Goal: Task Accomplishment & Management: Manage account settings

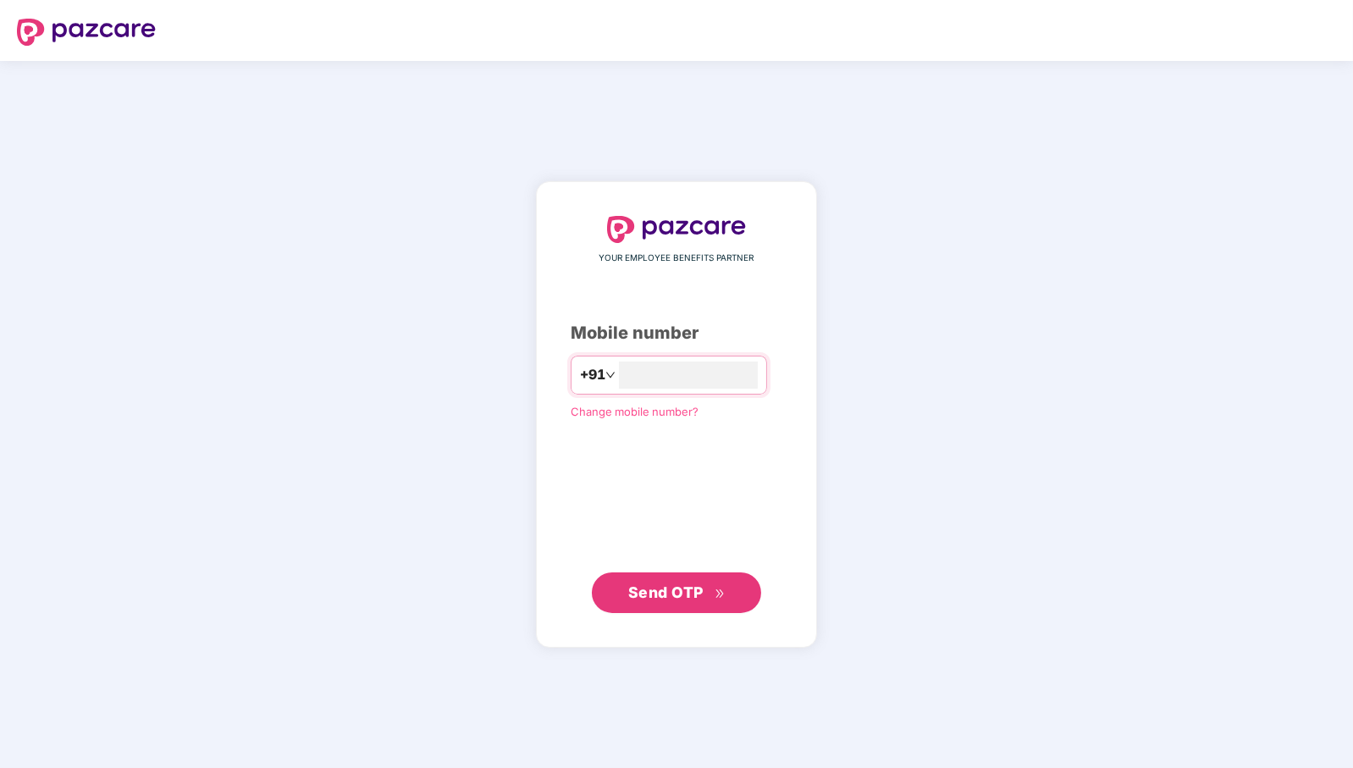
type input "**********"
click at [680, 589] on span "Send OTP" at bounding box center [665, 591] width 75 height 18
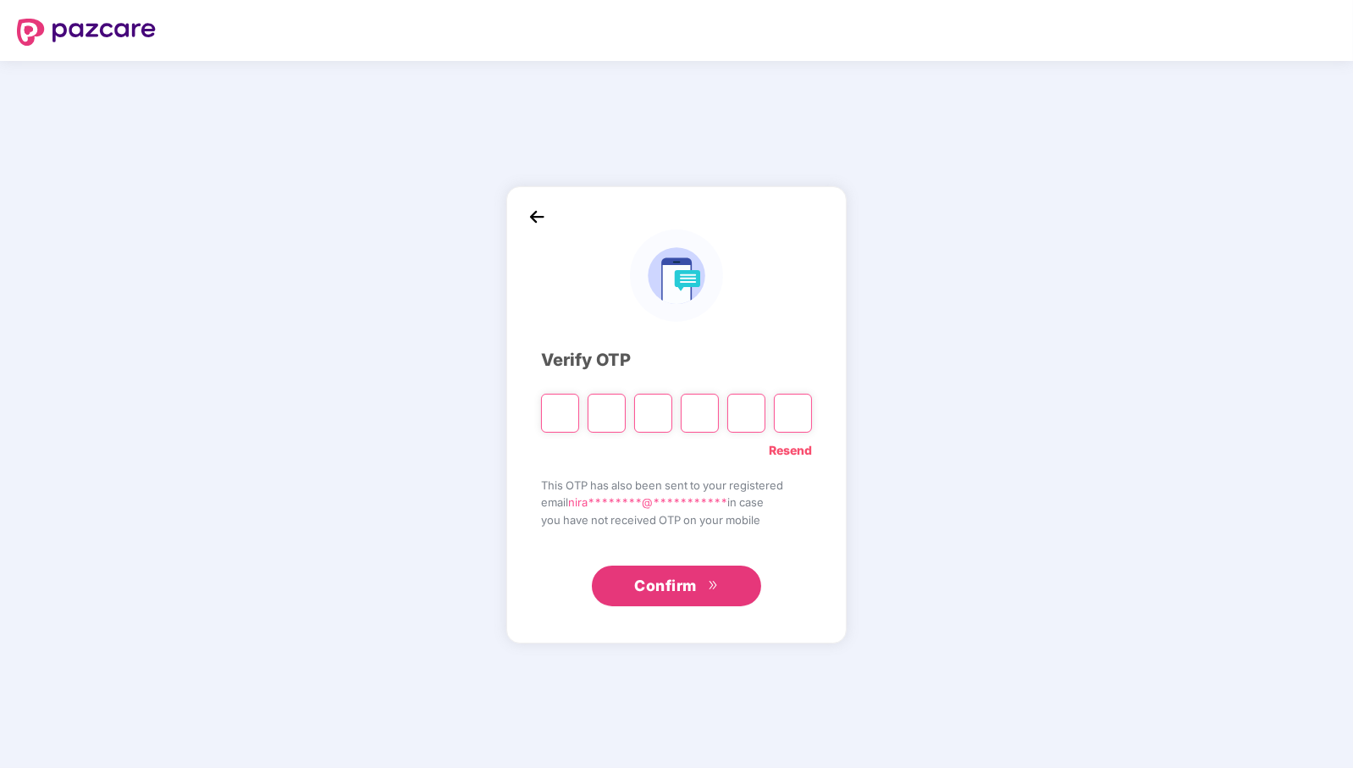
paste input "*"
type input "*"
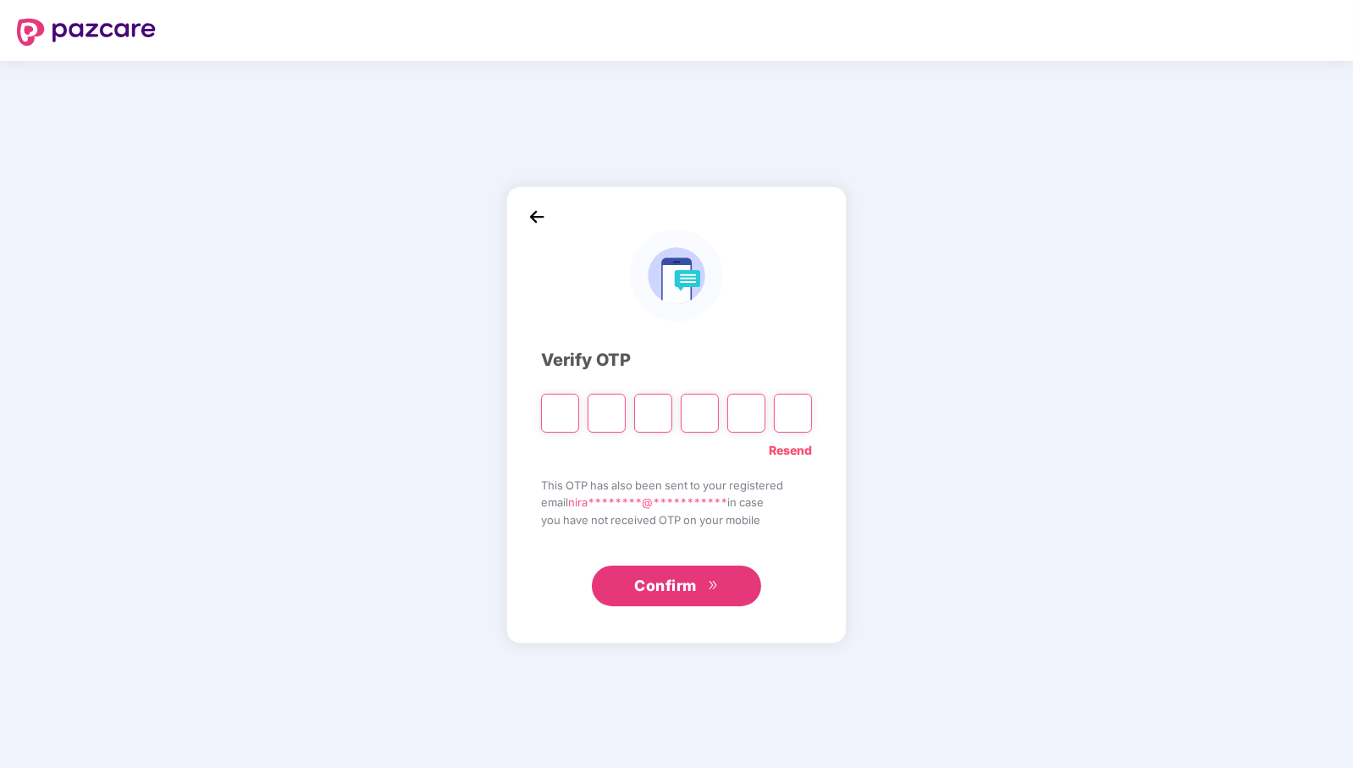
type input "*"
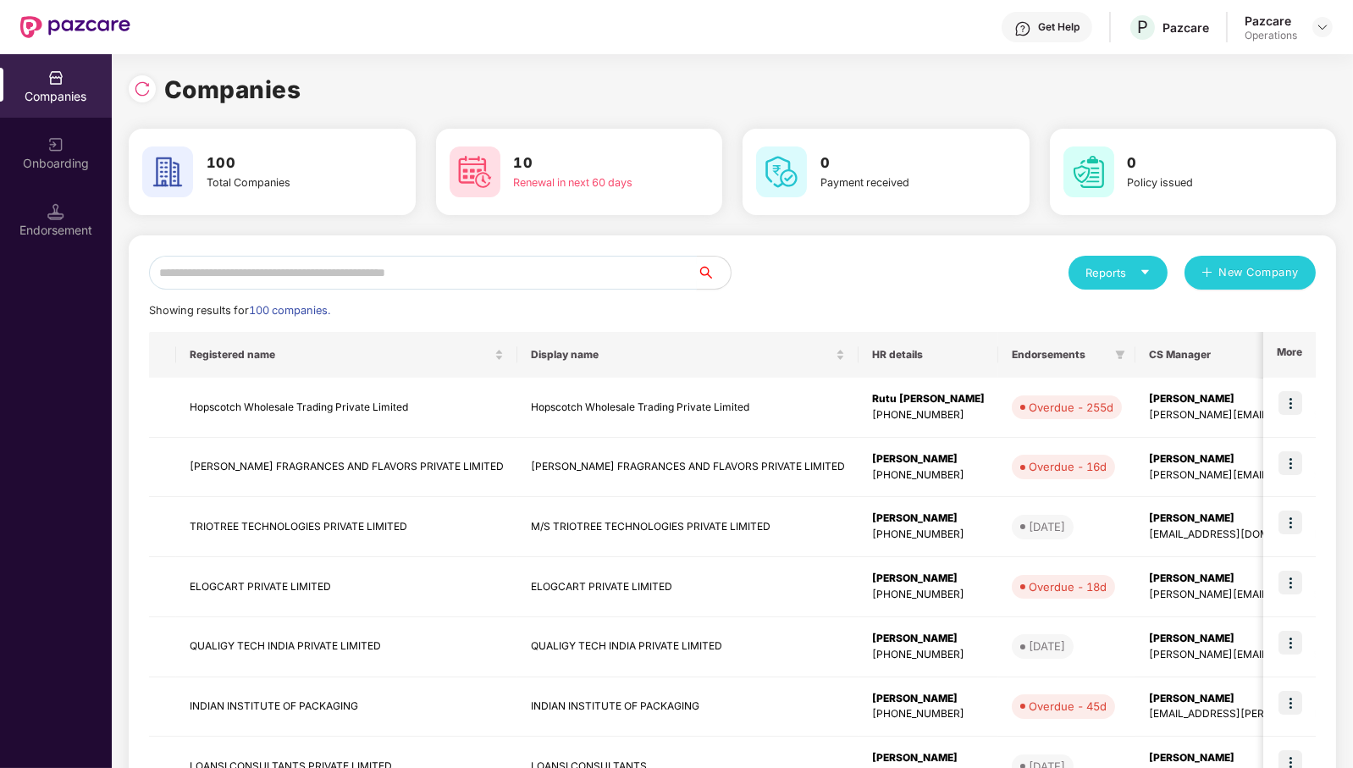
click at [560, 271] on input "text" at bounding box center [423, 273] width 548 height 34
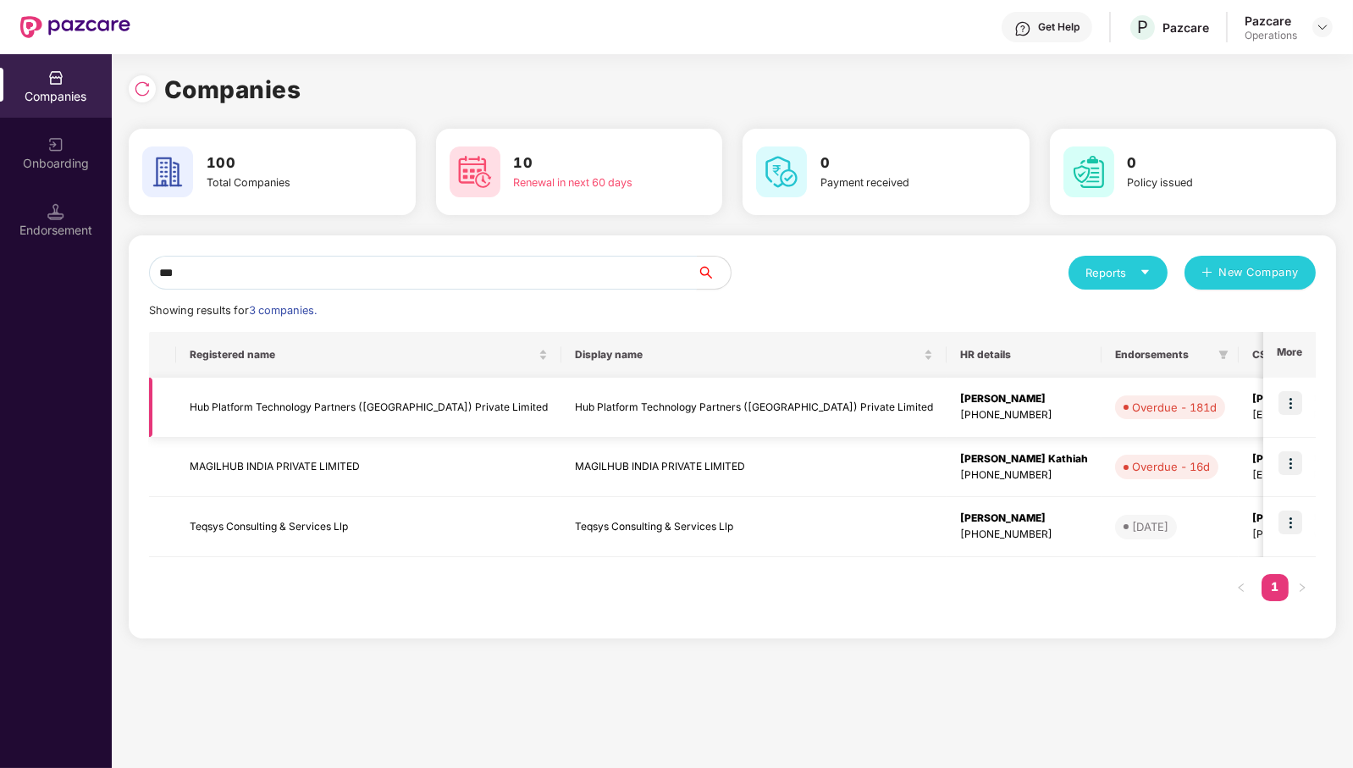
type input "***"
click at [1292, 401] on img at bounding box center [1290, 403] width 24 height 24
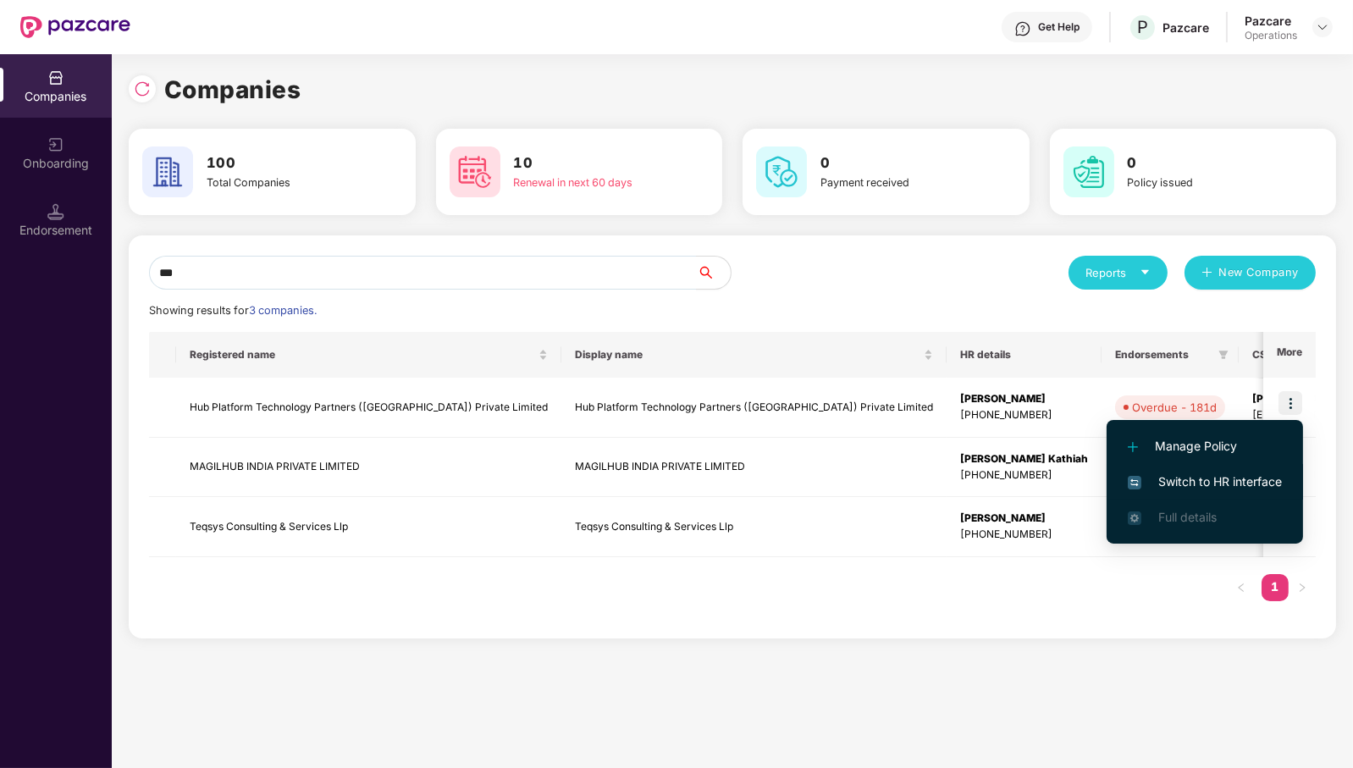
click at [1253, 477] on span "Switch to HR interface" at bounding box center [1205, 481] width 154 height 19
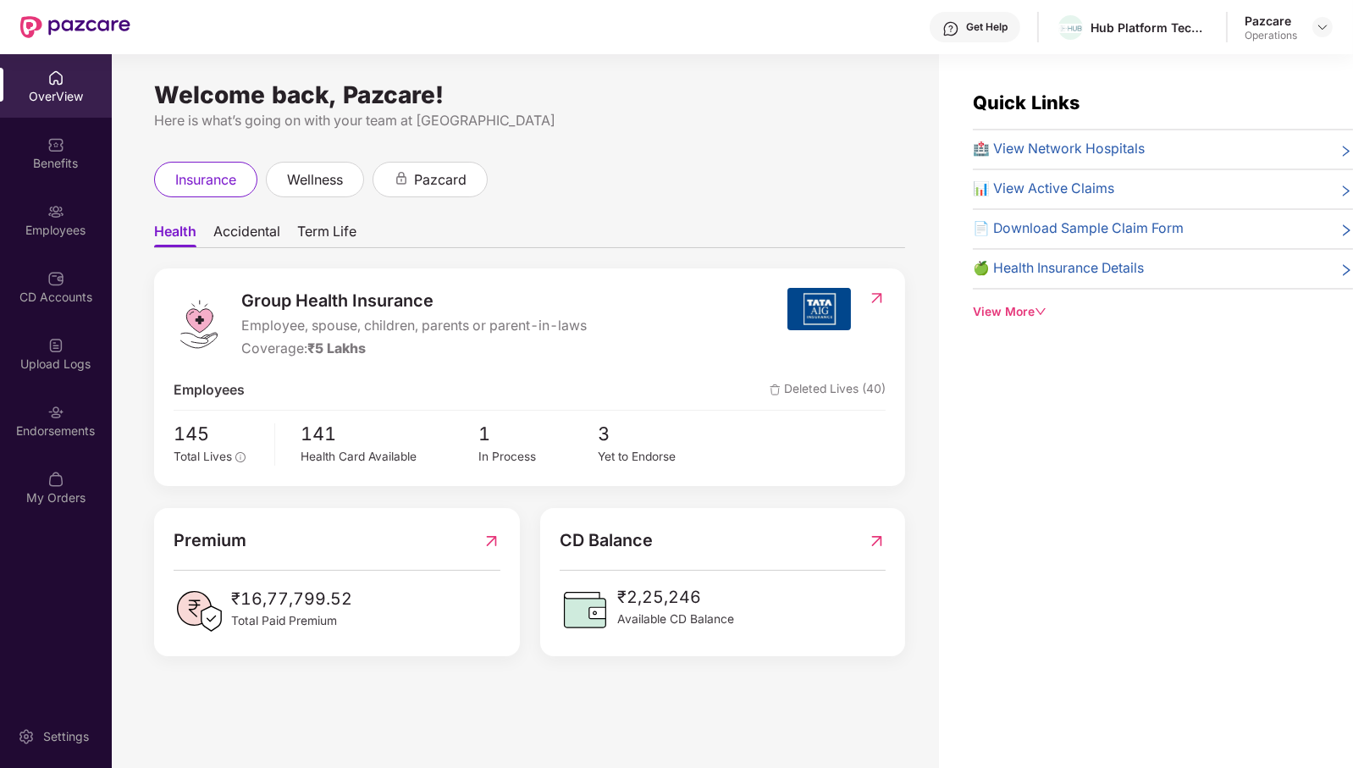
click at [68, 423] on div "Endorsements" at bounding box center [56, 430] width 112 height 17
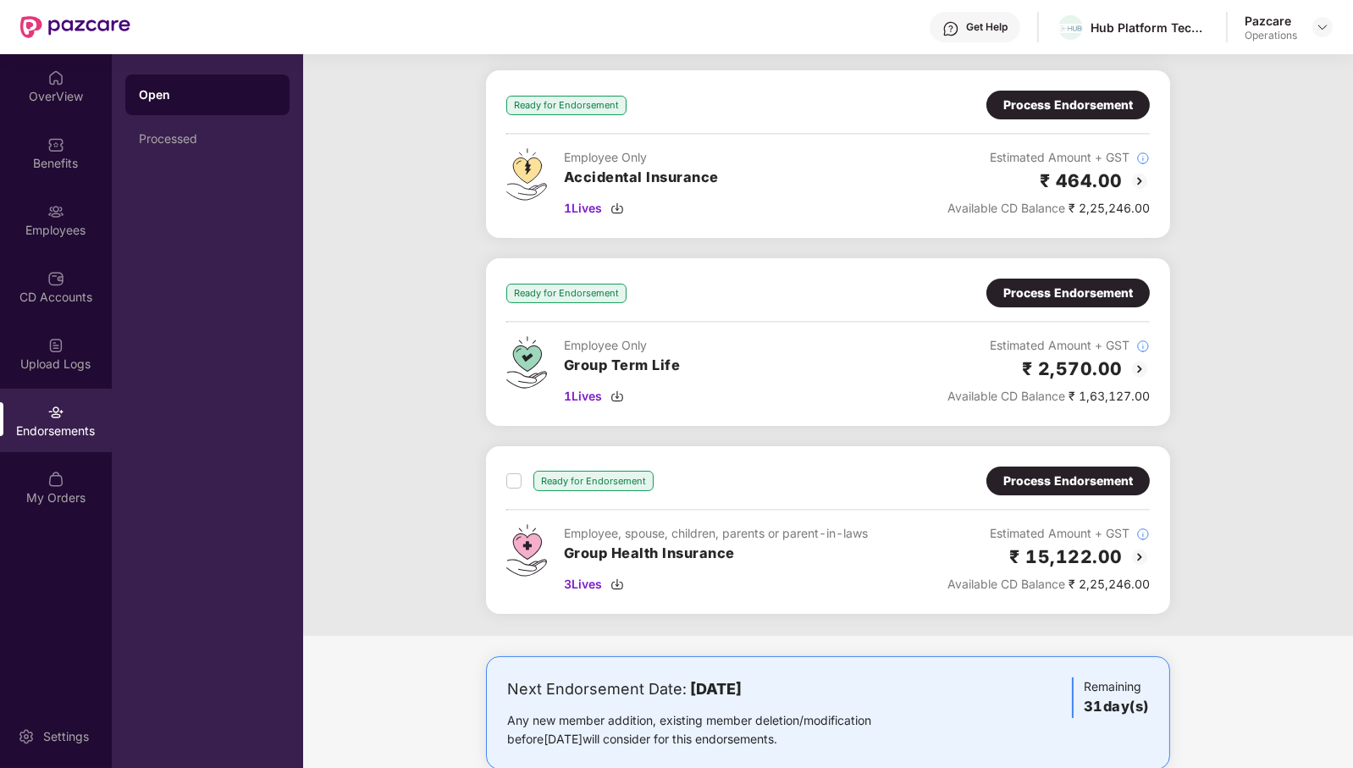
scroll to position [297, 0]
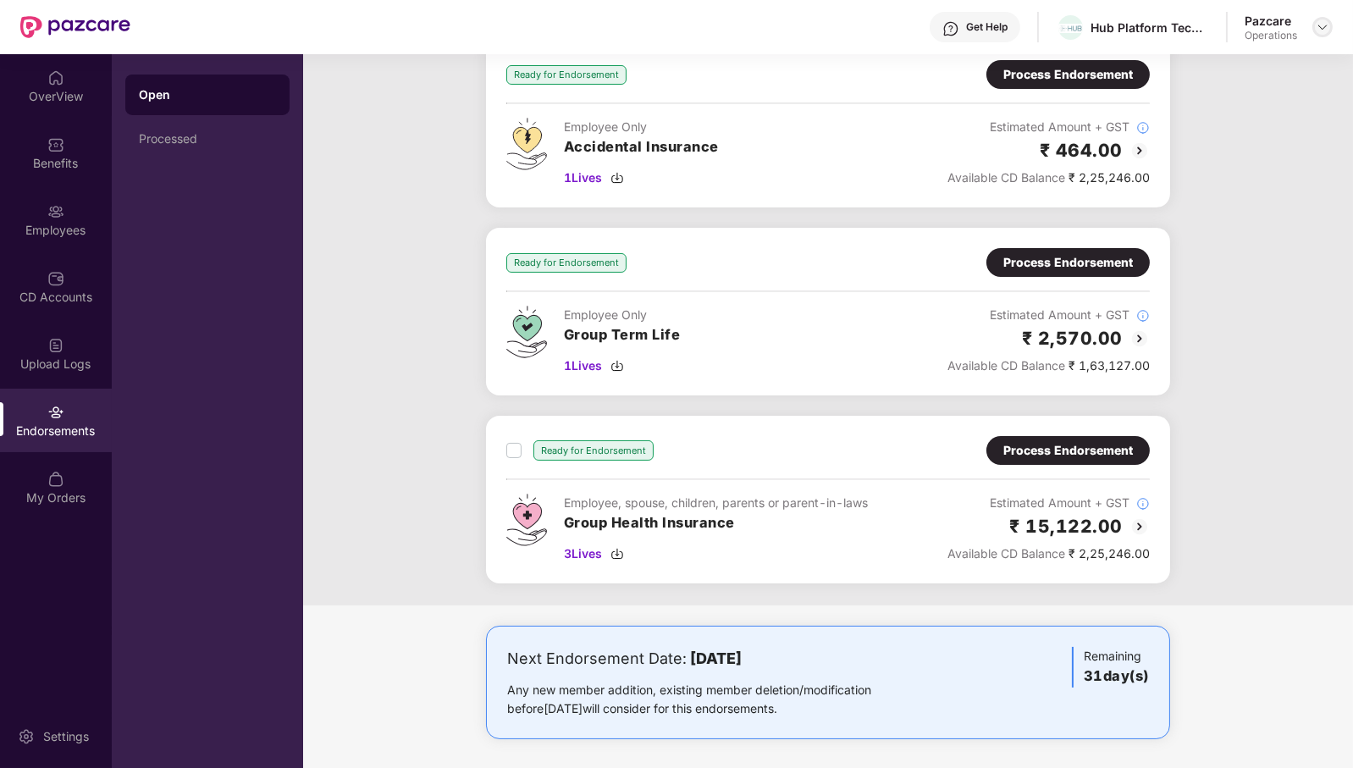
click at [1324, 27] on img at bounding box center [1323, 27] width 14 height 14
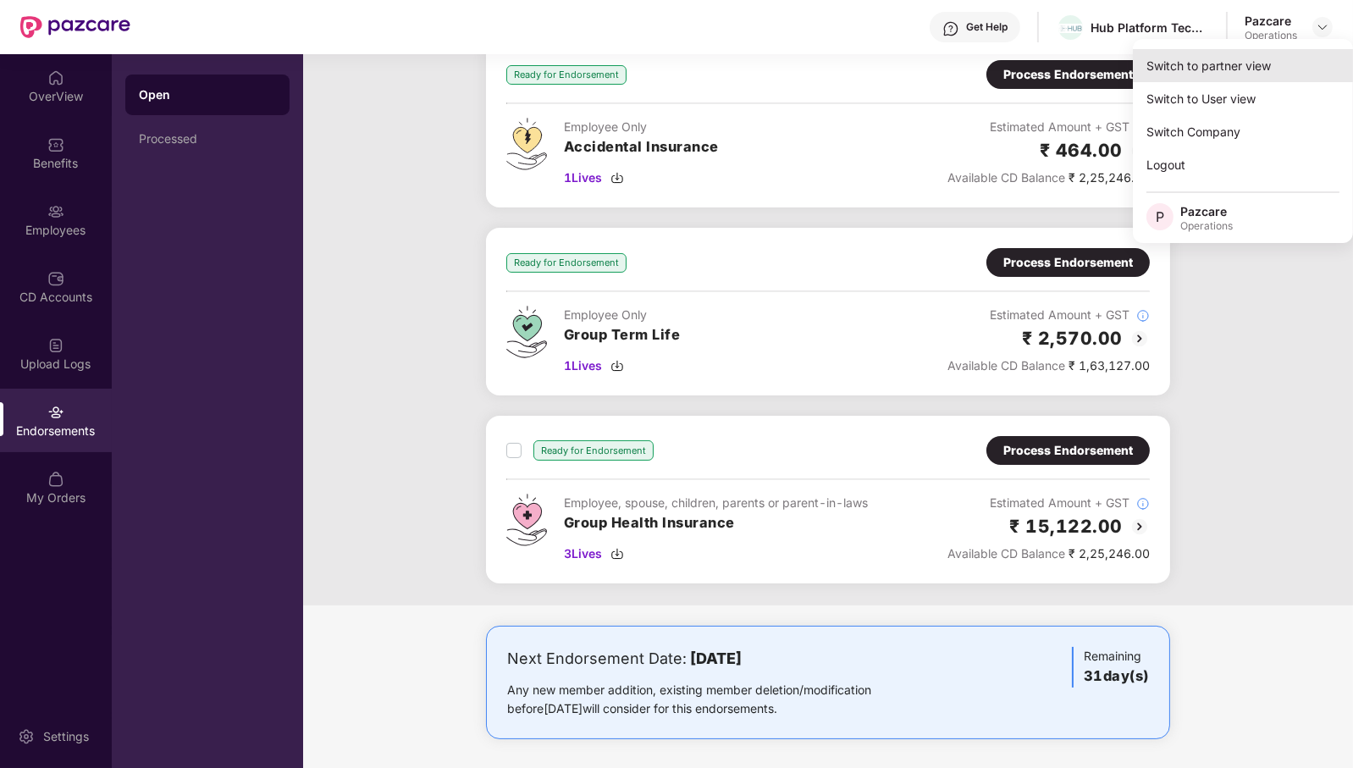
click at [1279, 59] on div "Switch to partner view" at bounding box center [1243, 65] width 220 height 33
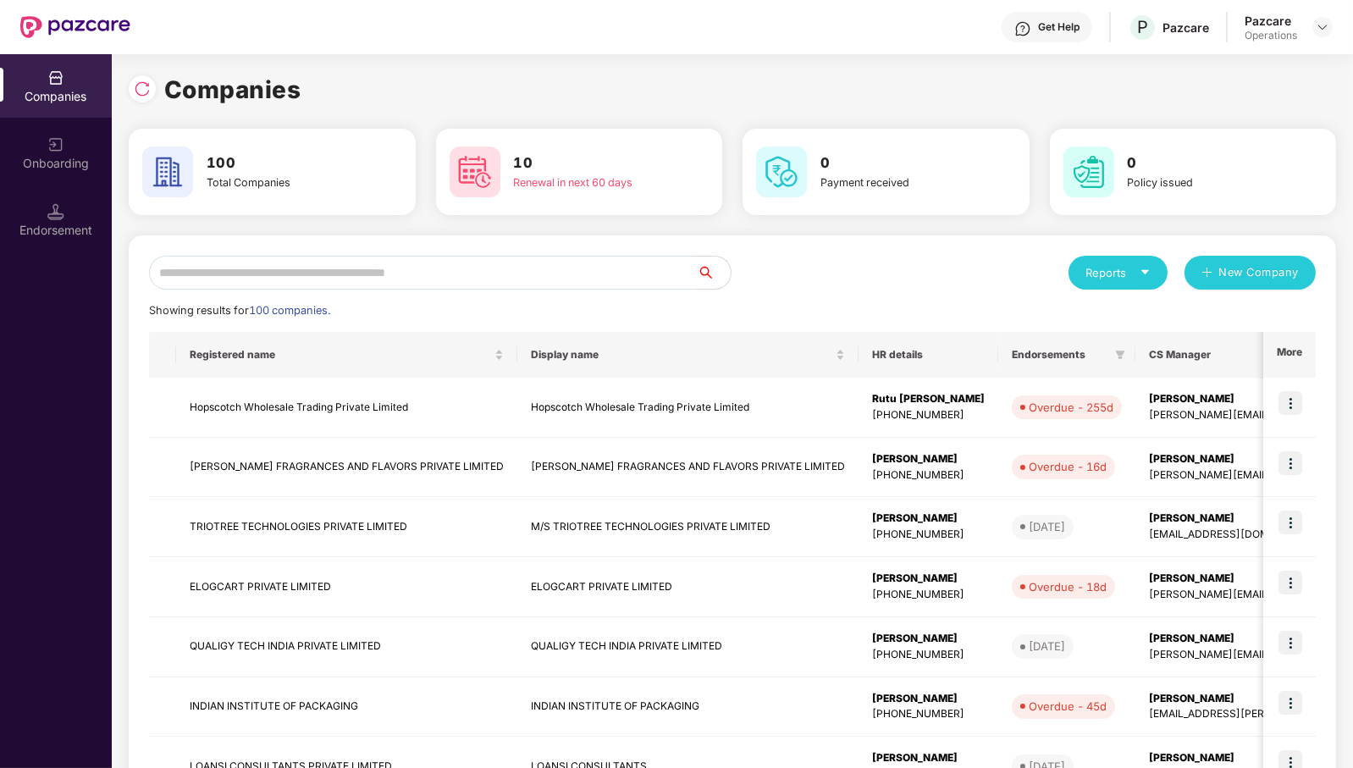
click at [577, 268] on input "text" at bounding box center [423, 273] width 548 height 34
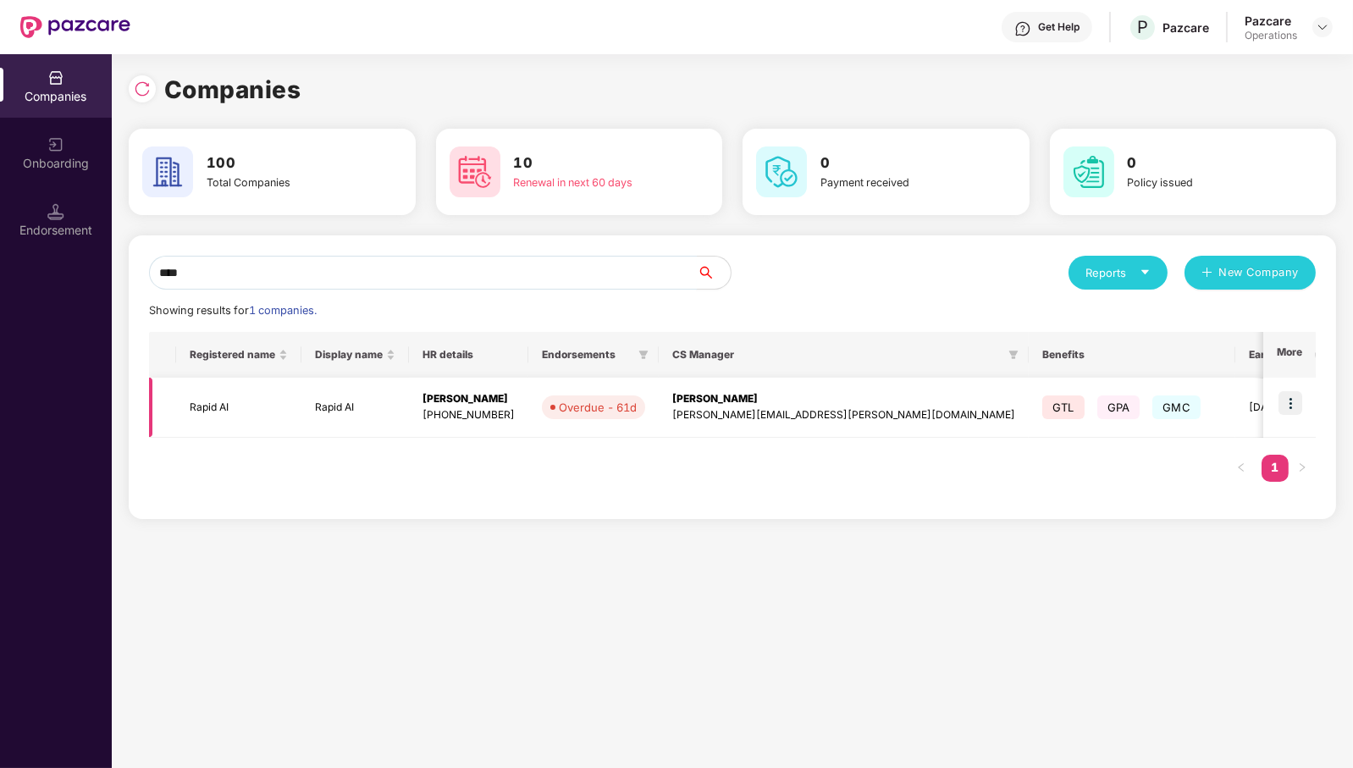
type input "****"
click at [1291, 406] on img at bounding box center [1290, 403] width 24 height 24
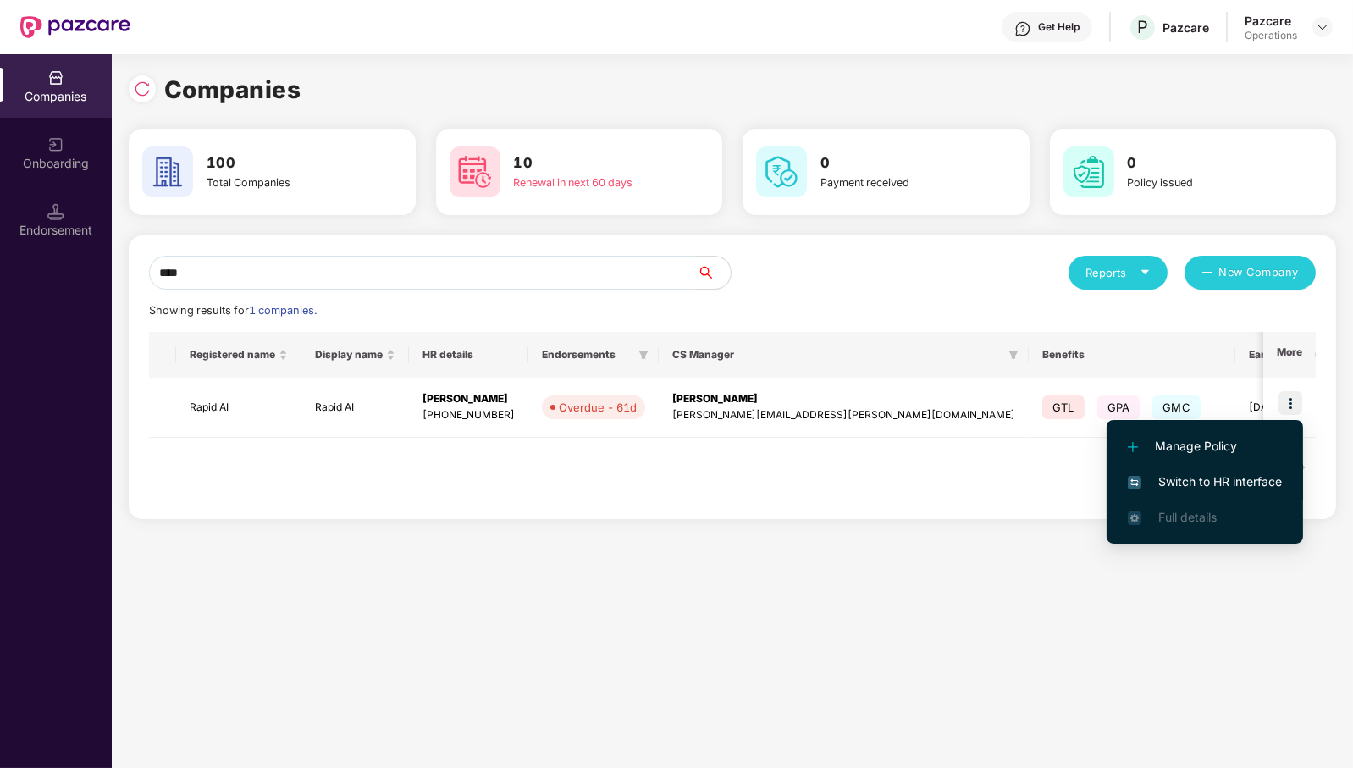
click at [1245, 481] on span "Switch to HR interface" at bounding box center [1205, 481] width 154 height 19
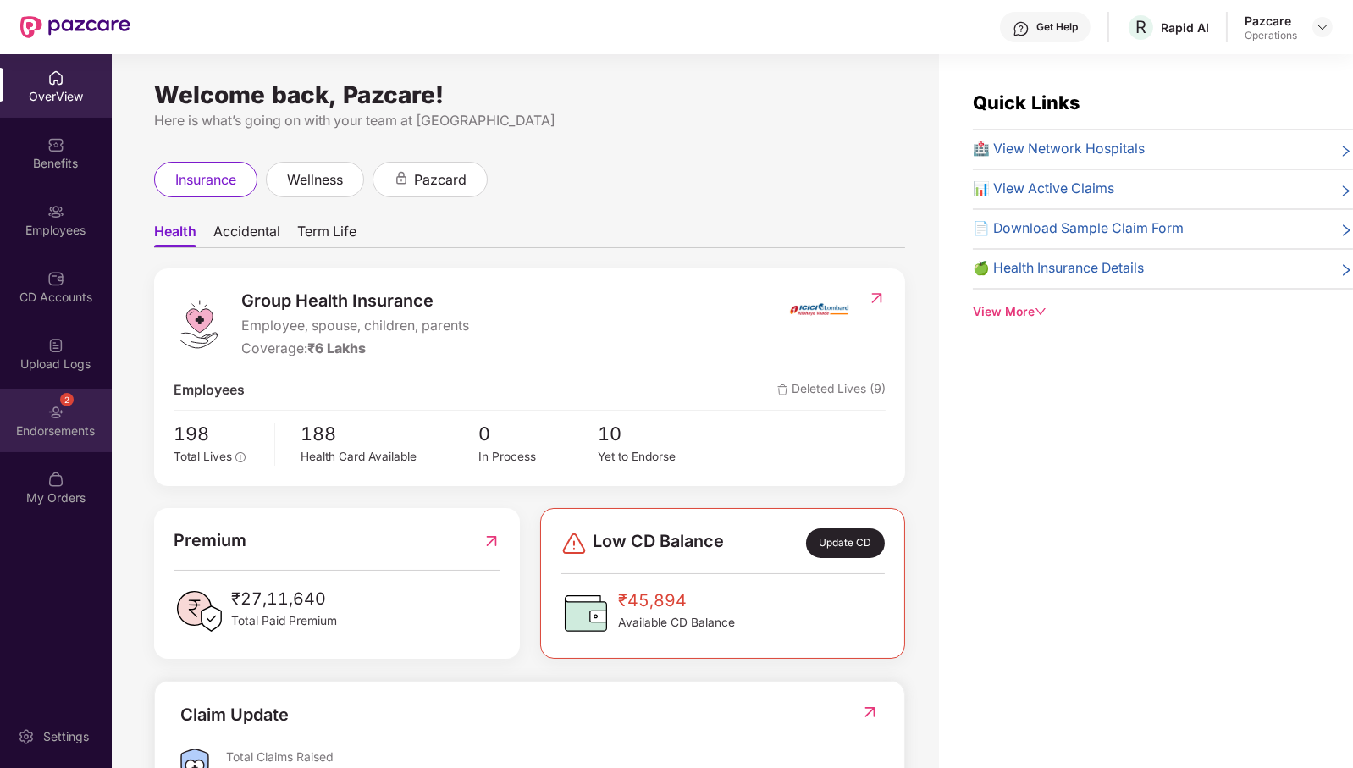
click at [66, 430] on div "Endorsements" at bounding box center [56, 430] width 112 height 17
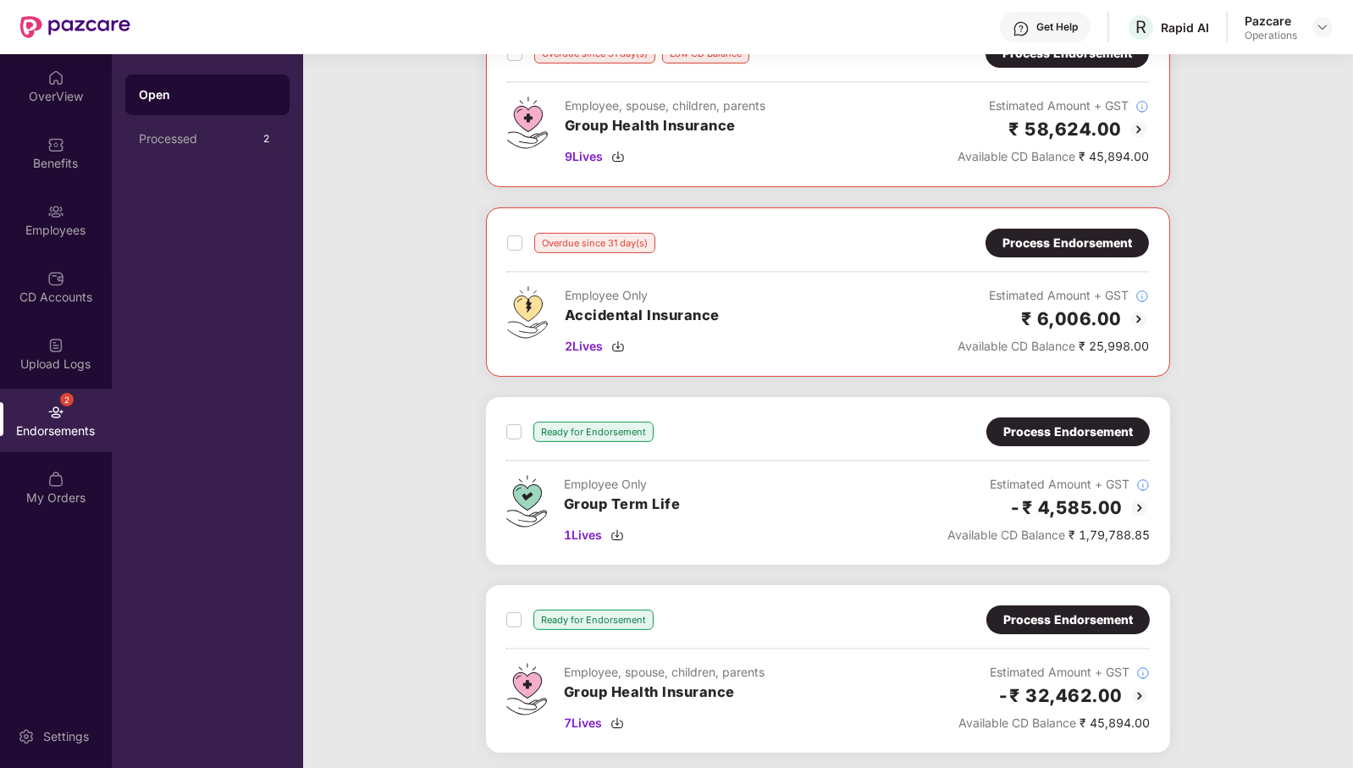
scroll to position [0, 0]
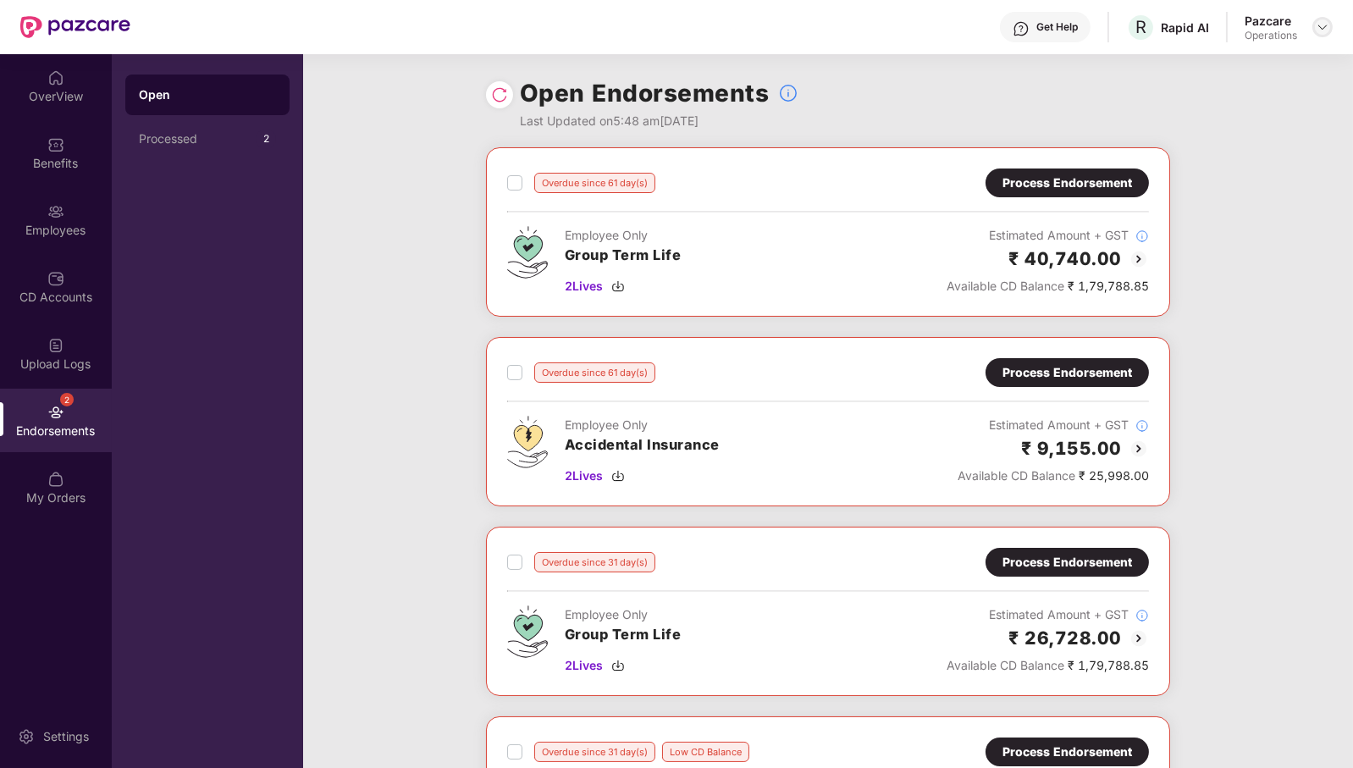
click at [1321, 31] on img at bounding box center [1323, 27] width 14 height 14
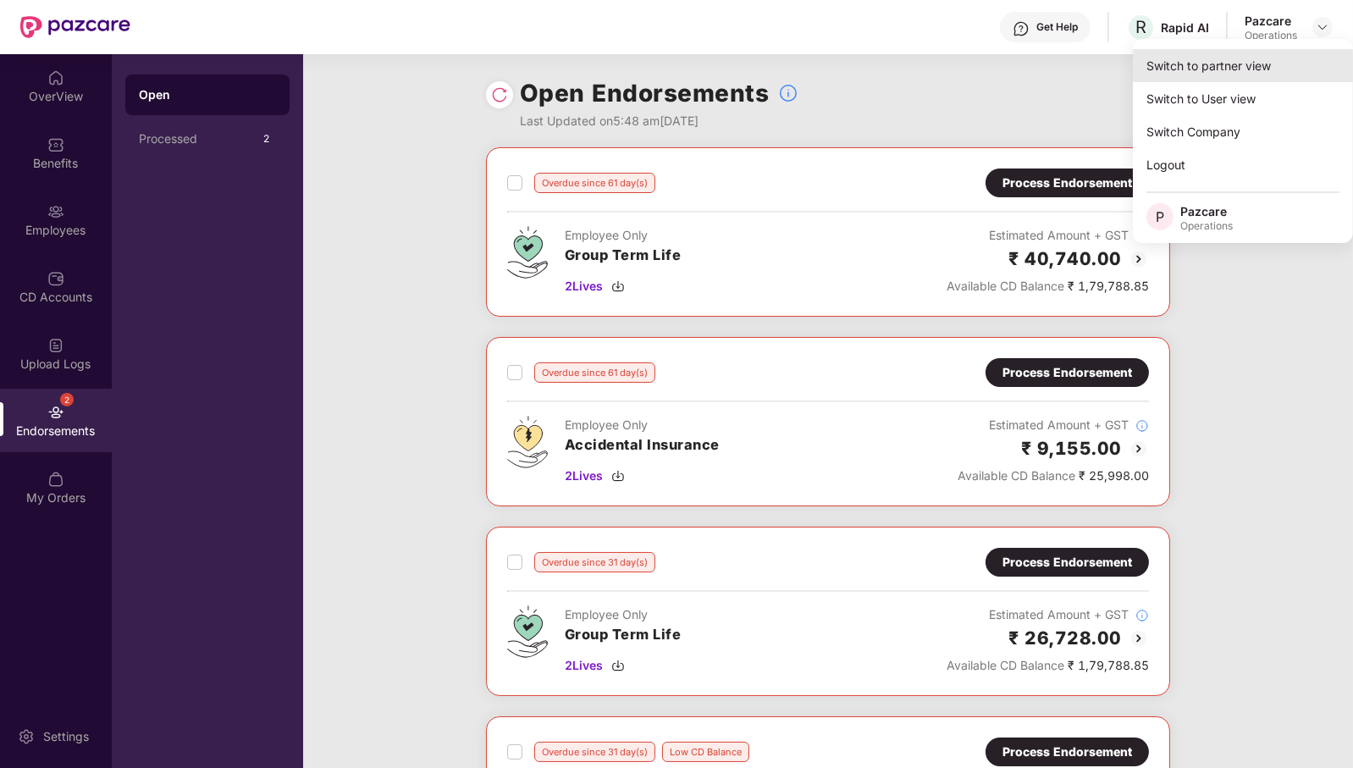
click at [1237, 58] on div "Switch to partner view" at bounding box center [1243, 65] width 220 height 33
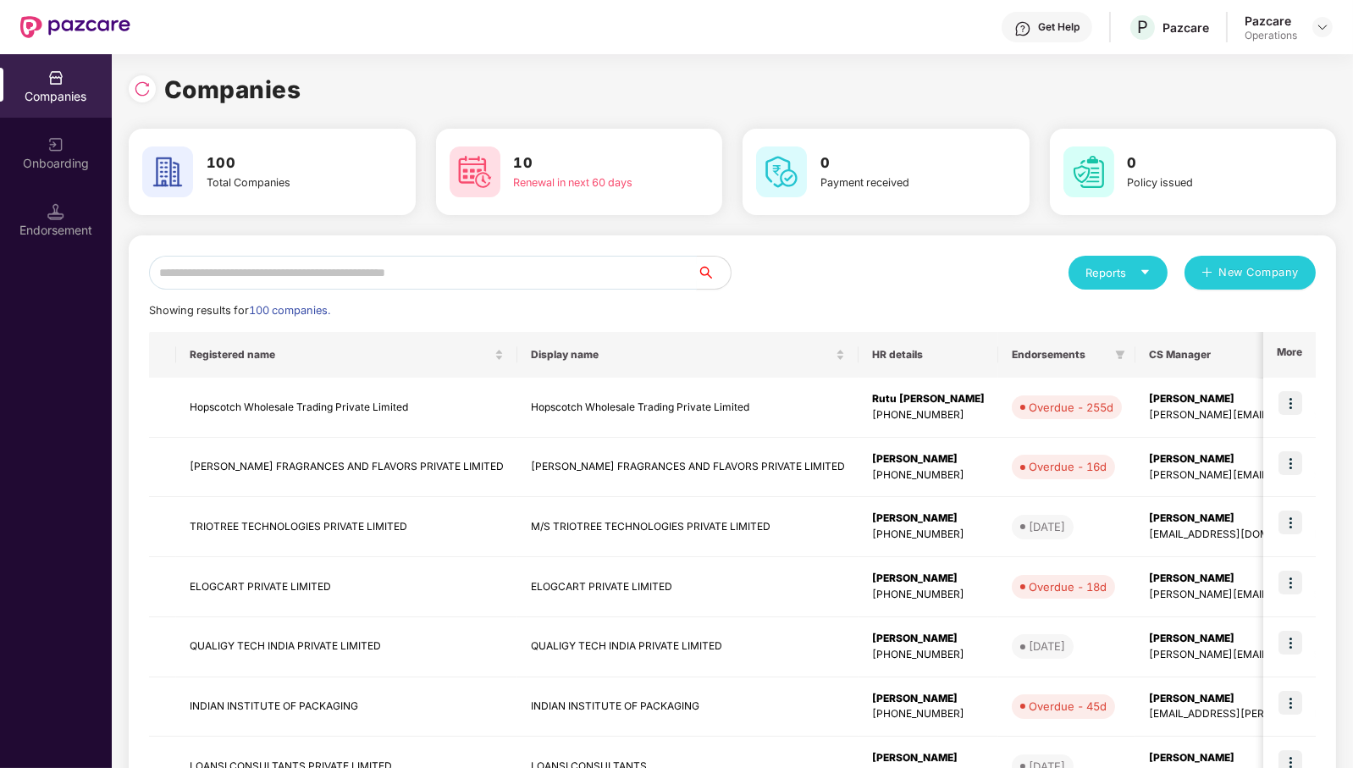
click at [474, 274] on input "text" at bounding box center [423, 273] width 548 height 34
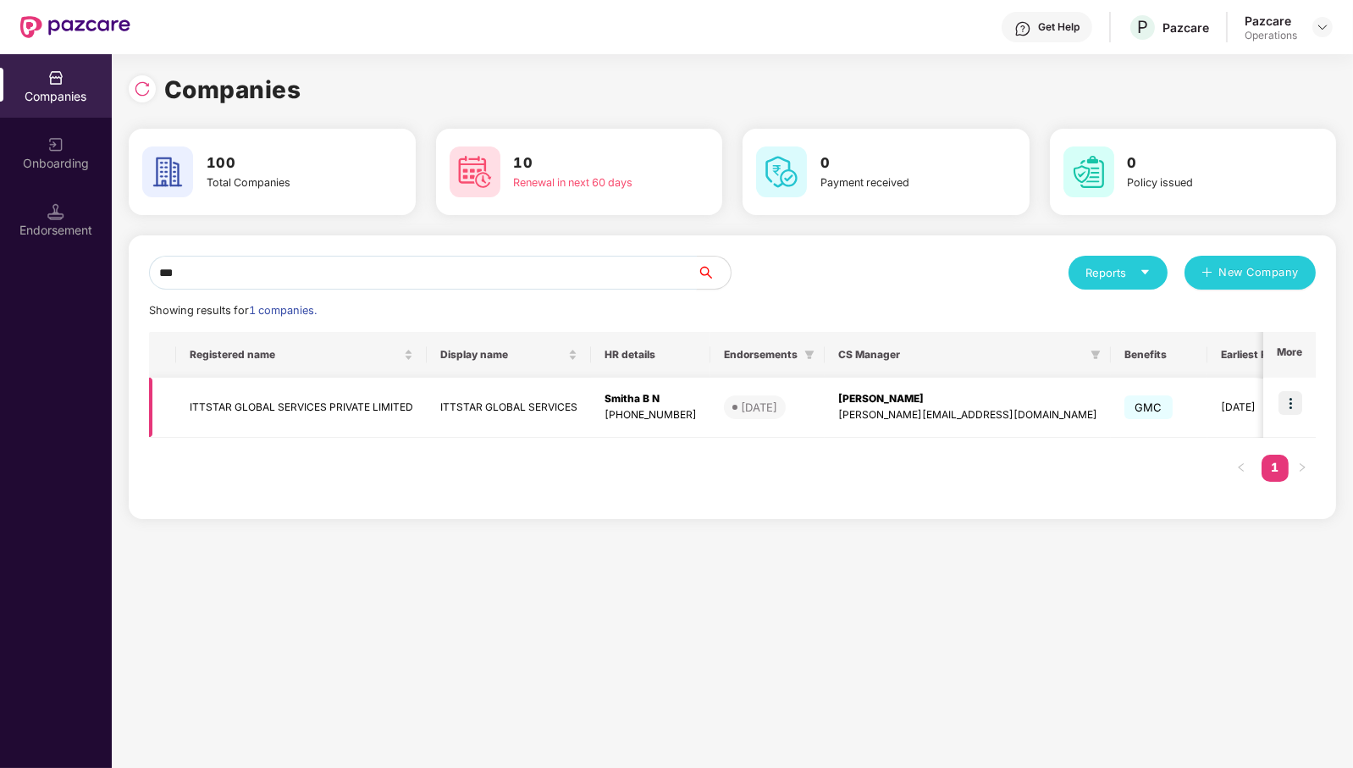
type input "***"
click at [1290, 405] on img at bounding box center [1290, 403] width 24 height 24
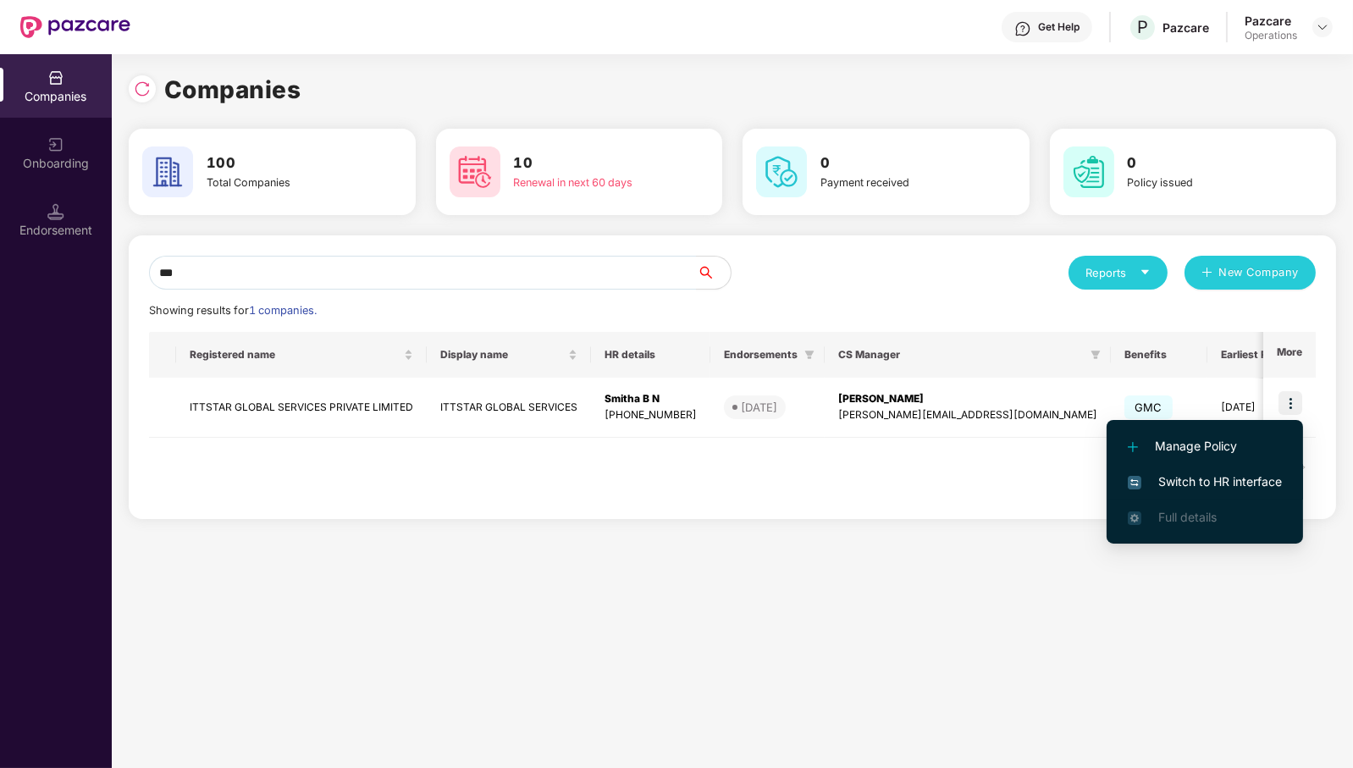
click at [1223, 487] on span "Switch to HR interface" at bounding box center [1205, 481] width 154 height 19
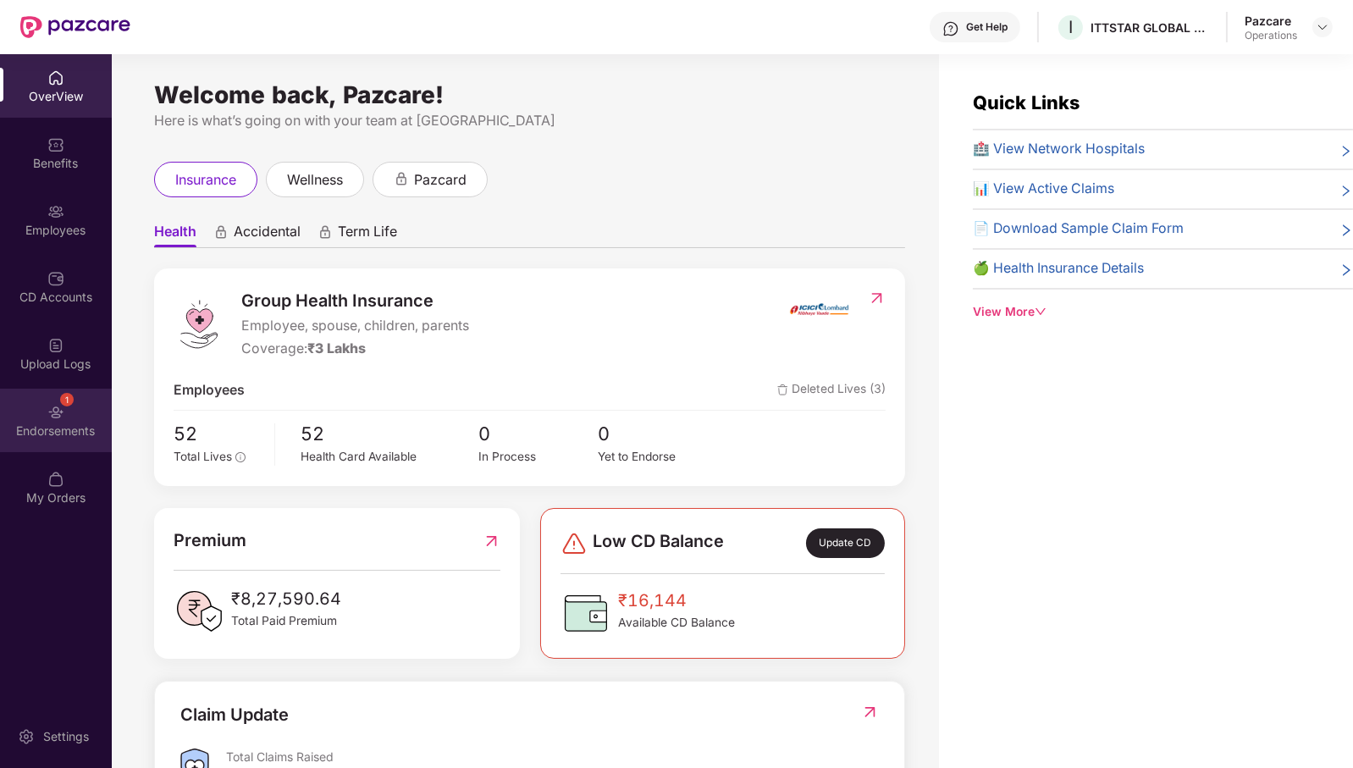
click at [63, 432] on div "Endorsements" at bounding box center [56, 430] width 112 height 17
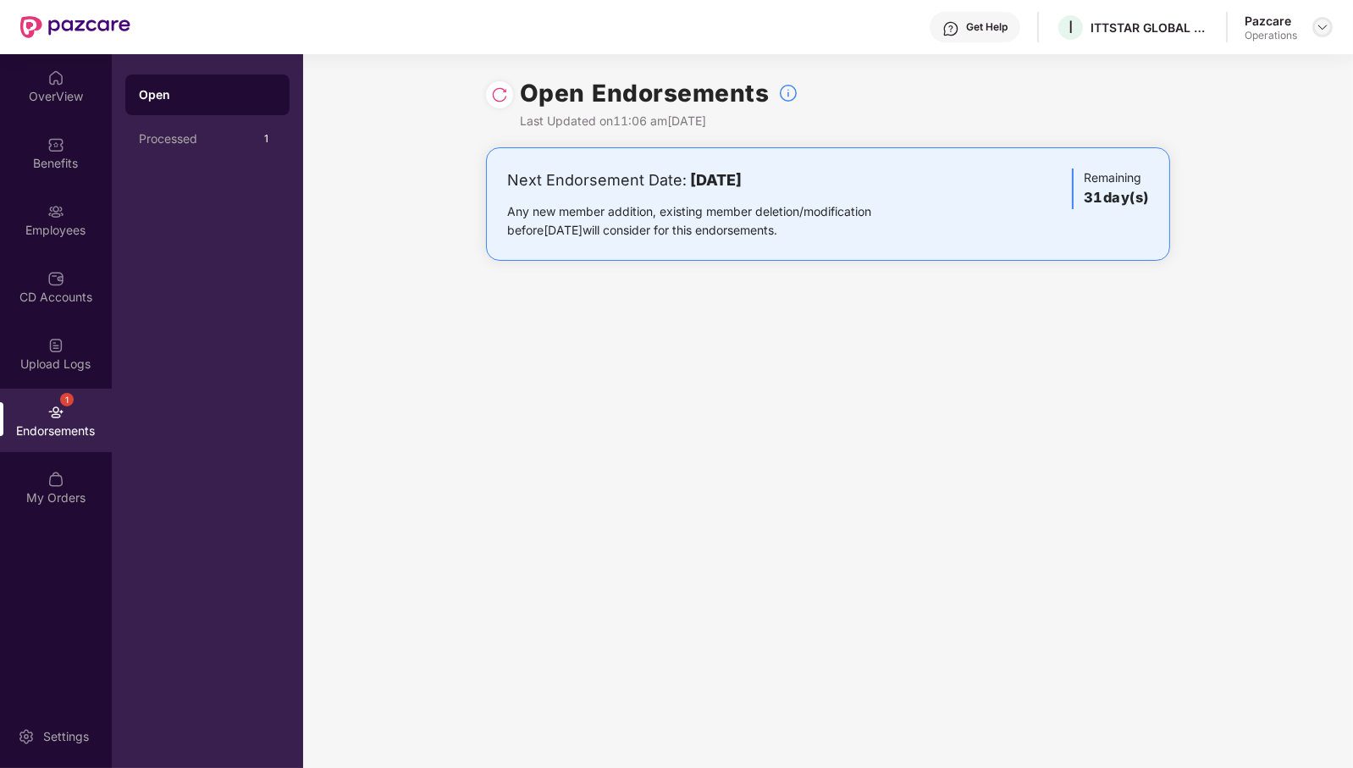
click at [1324, 24] on img at bounding box center [1323, 27] width 14 height 14
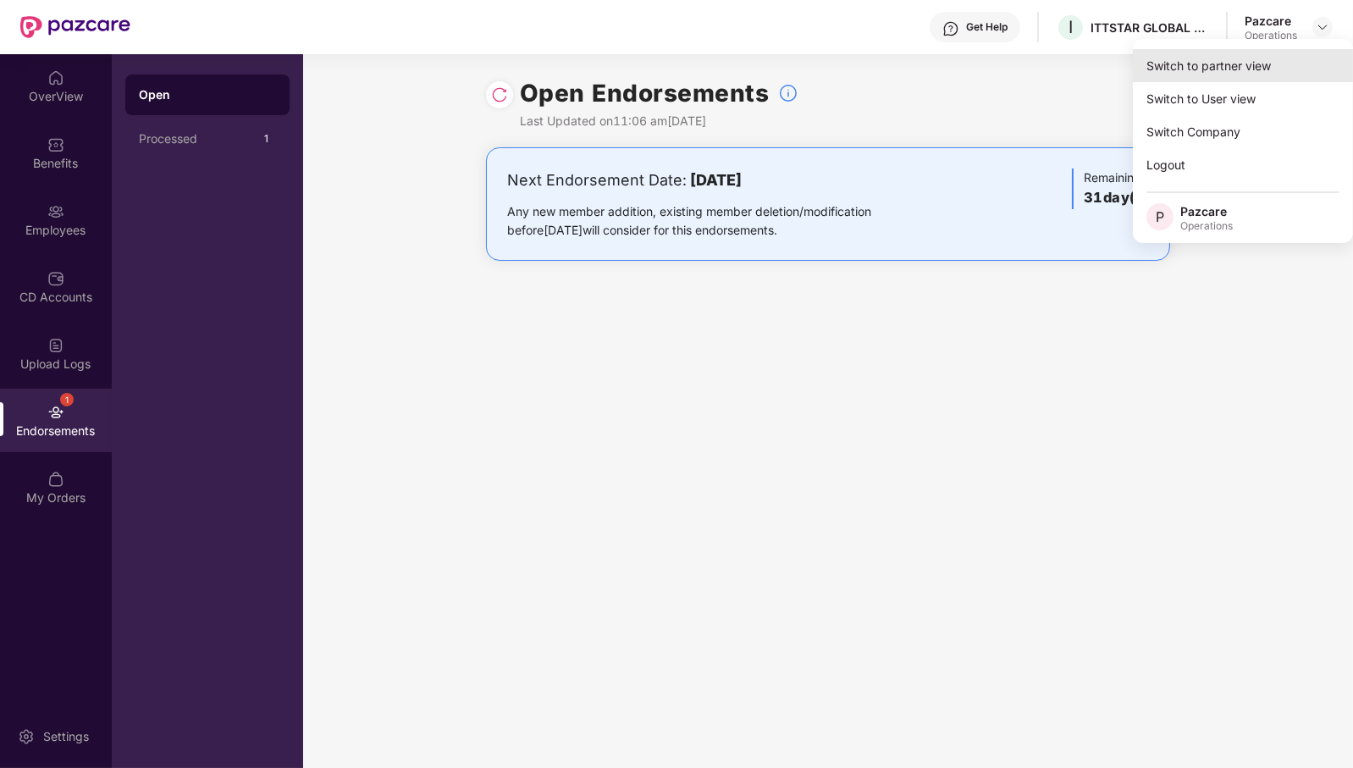
click at [1267, 58] on div "Switch to partner view" at bounding box center [1243, 65] width 220 height 33
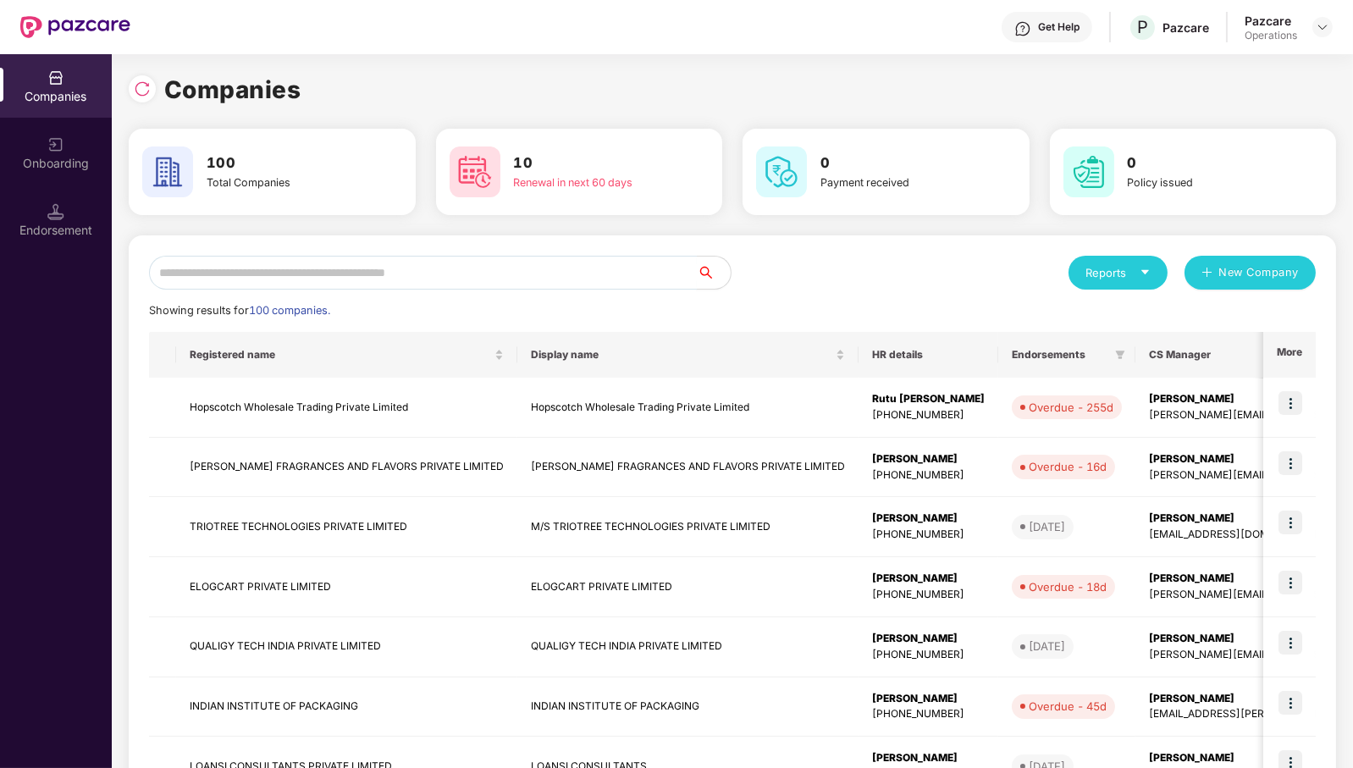
click at [550, 268] on input "text" at bounding box center [423, 273] width 548 height 34
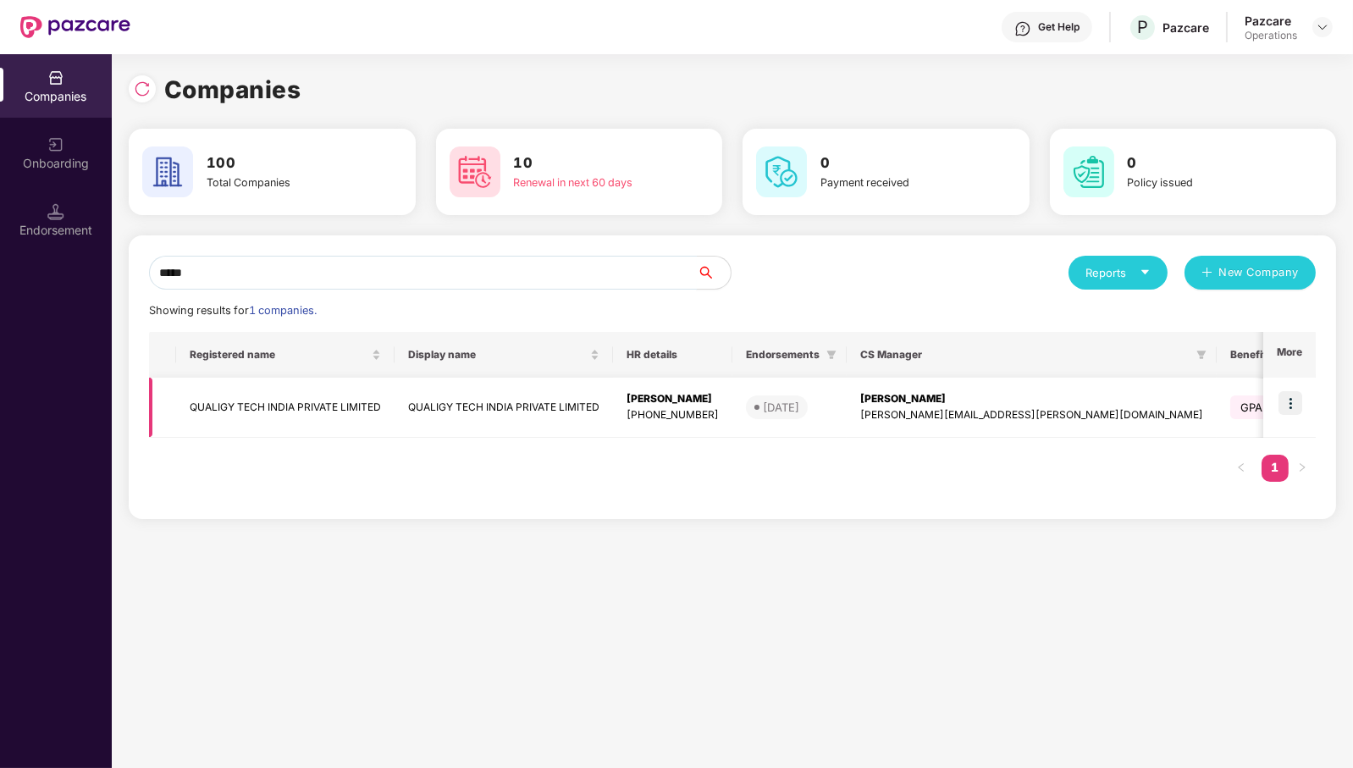
type input "*****"
click at [1294, 406] on img at bounding box center [1290, 403] width 24 height 24
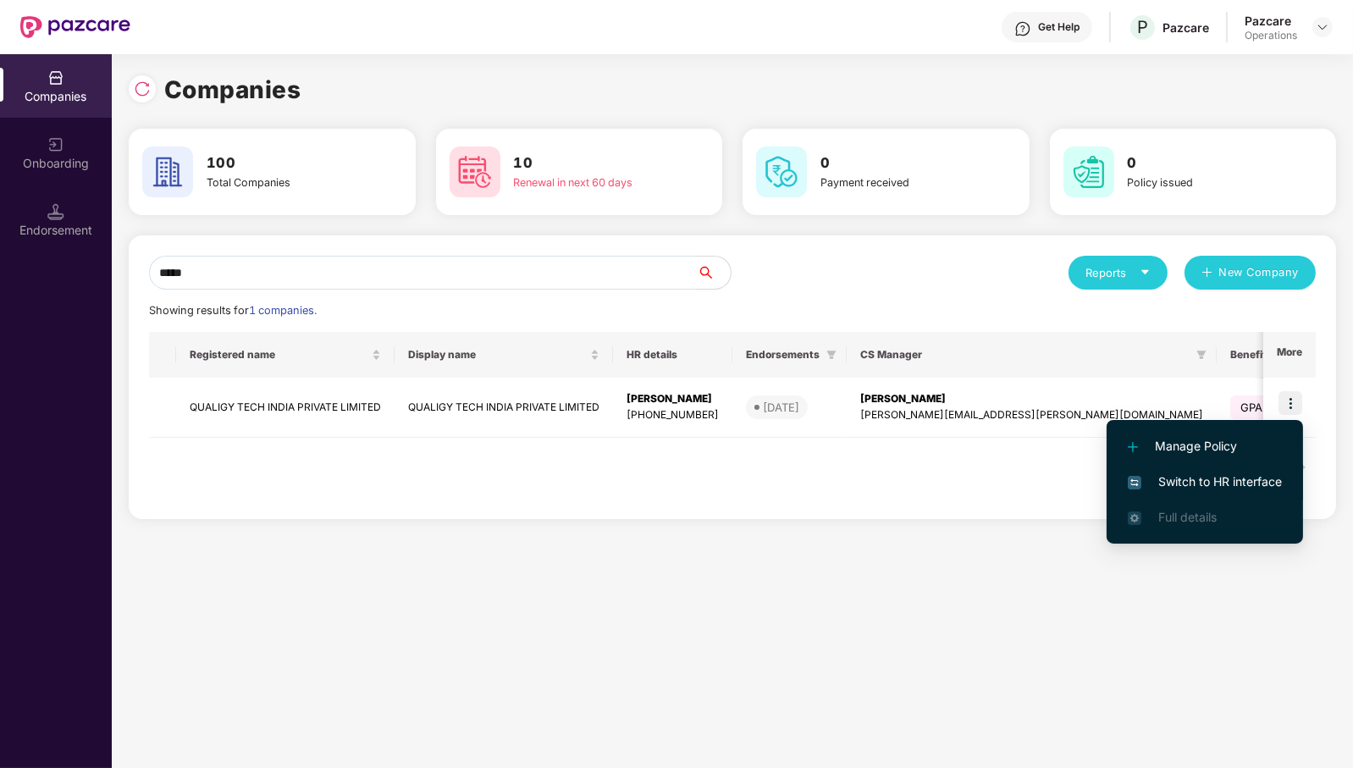
click at [1274, 476] on span "Switch to HR interface" at bounding box center [1205, 481] width 154 height 19
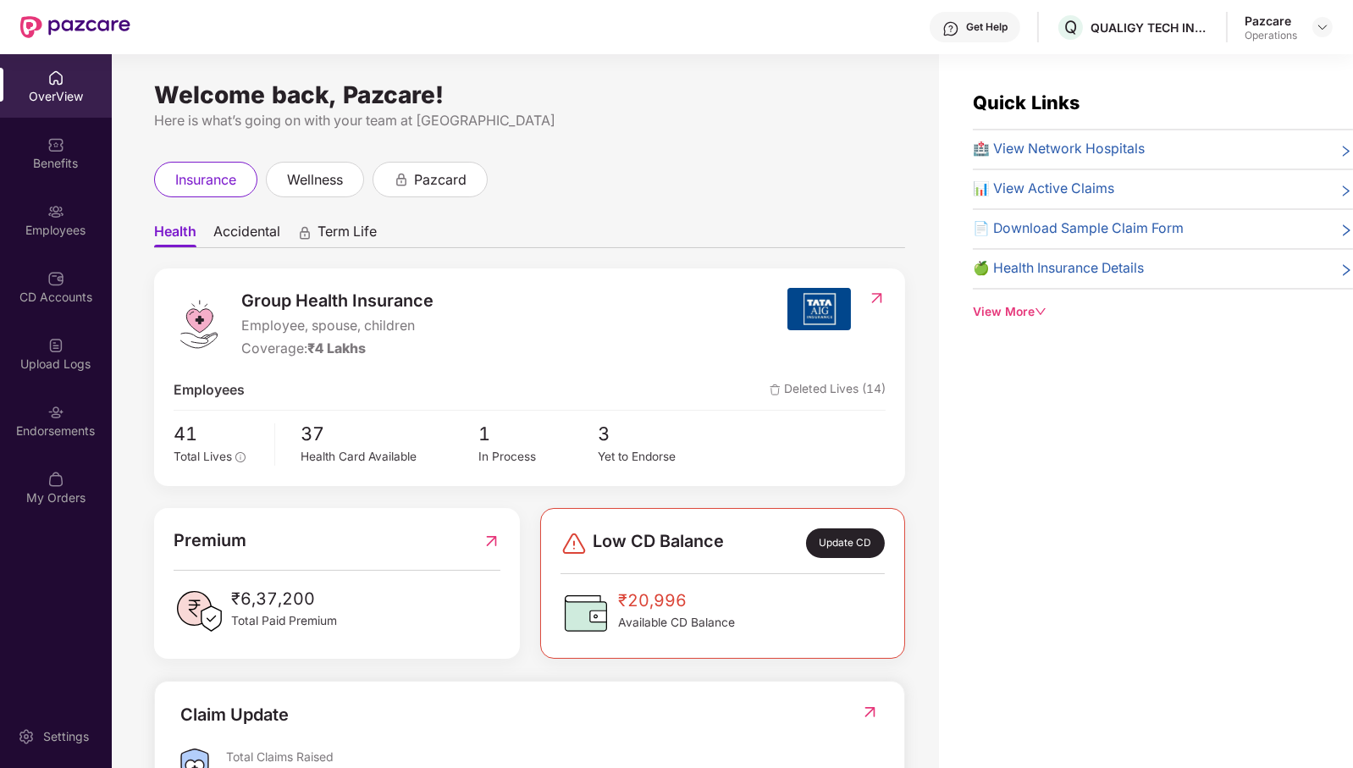
click at [47, 428] on div "Endorsements" at bounding box center [56, 430] width 112 height 17
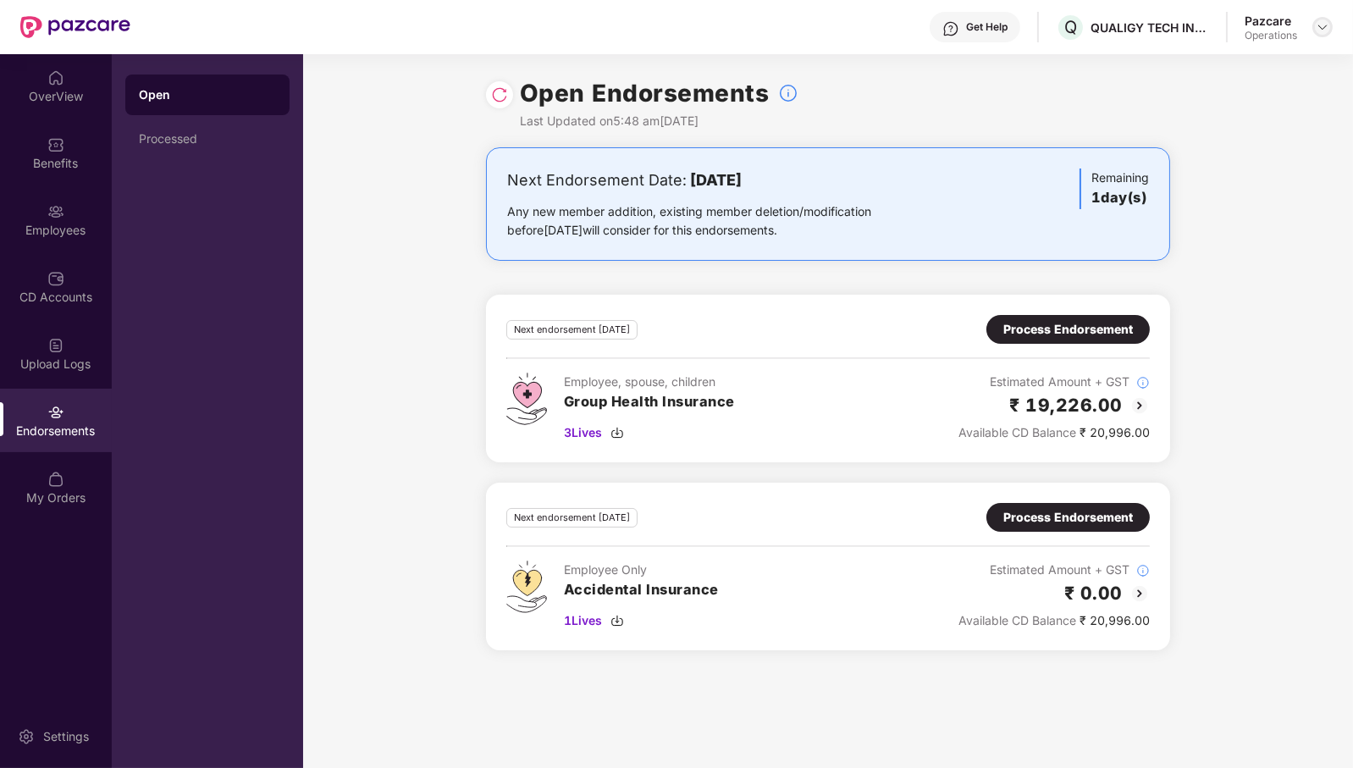
click at [1317, 27] on img at bounding box center [1323, 27] width 14 height 14
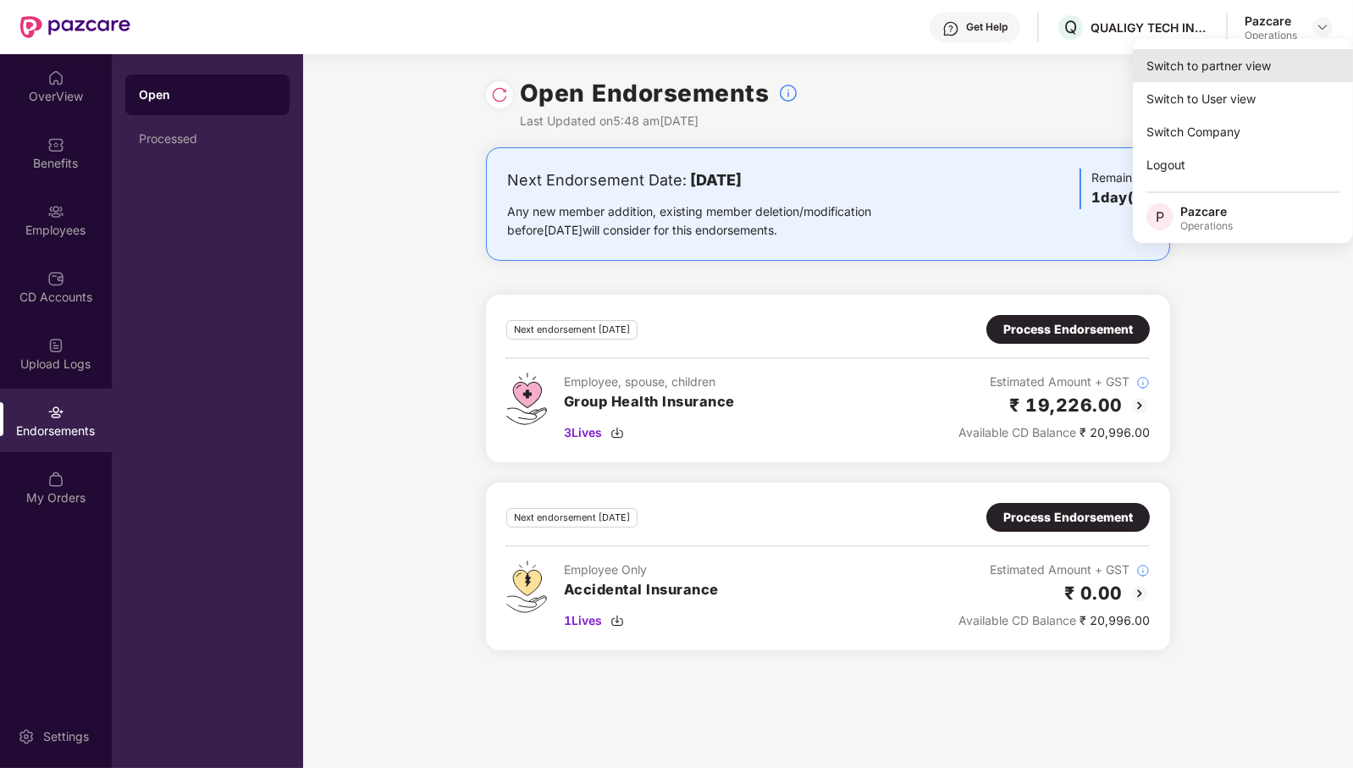
click at [1238, 69] on div "Switch to partner view" at bounding box center [1243, 65] width 220 height 33
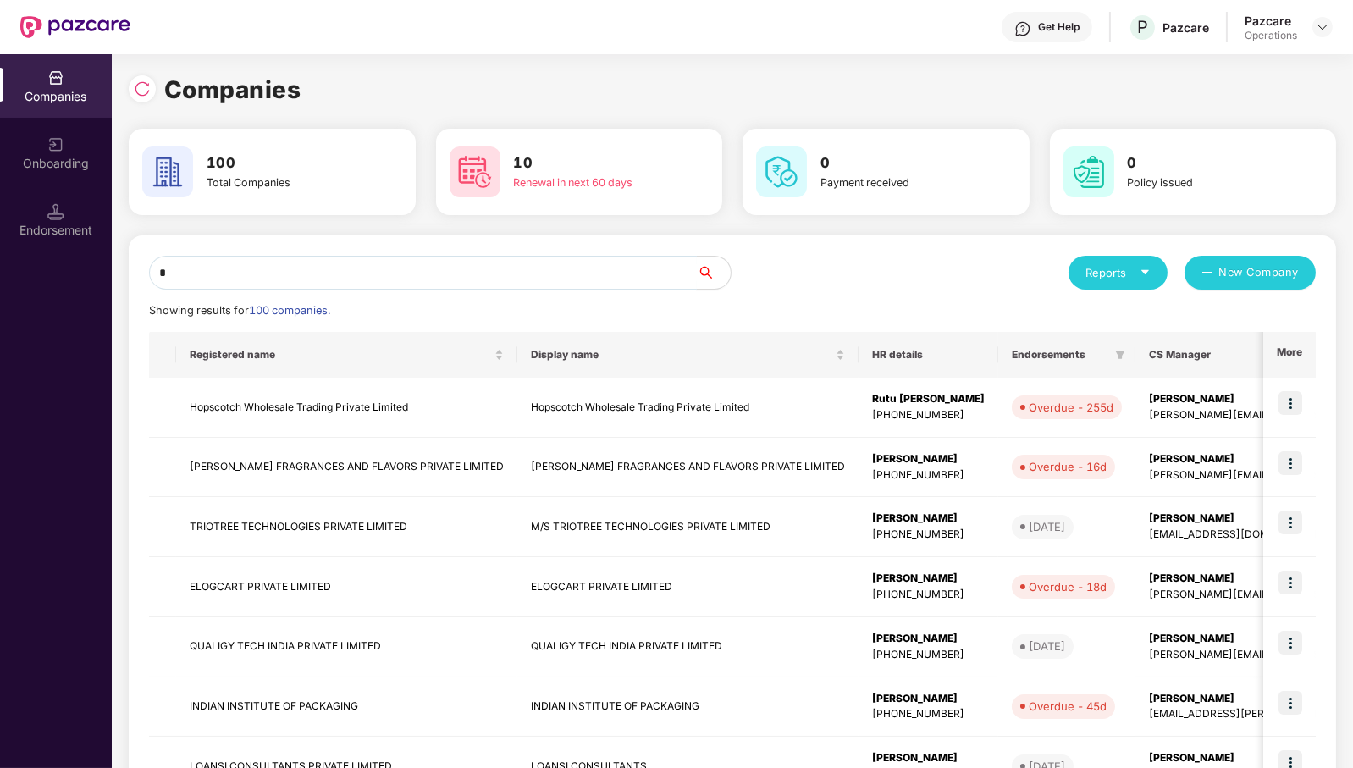
click at [587, 279] on input "*" at bounding box center [423, 273] width 548 height 34
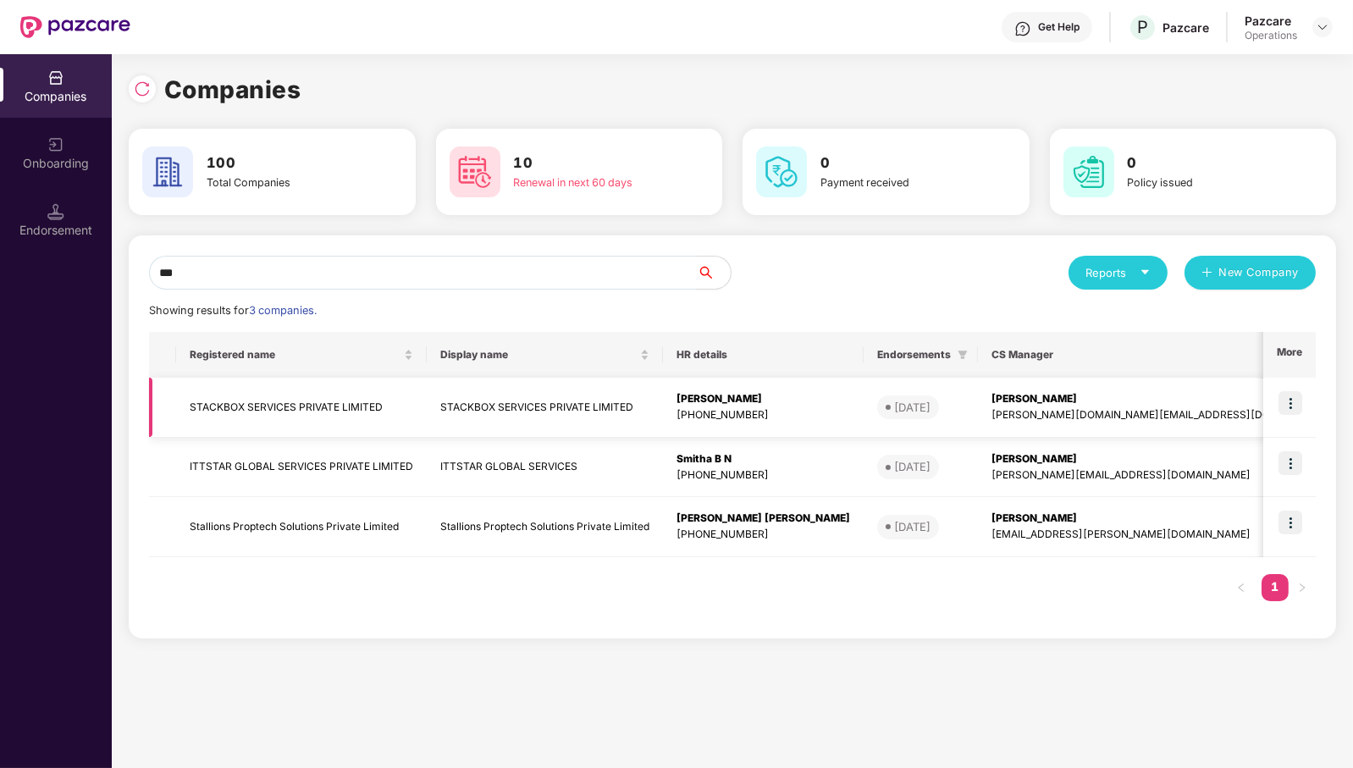
type input "***"
click at [1288, 402] on img at bounding box center [1290, 403] width 24 height 24
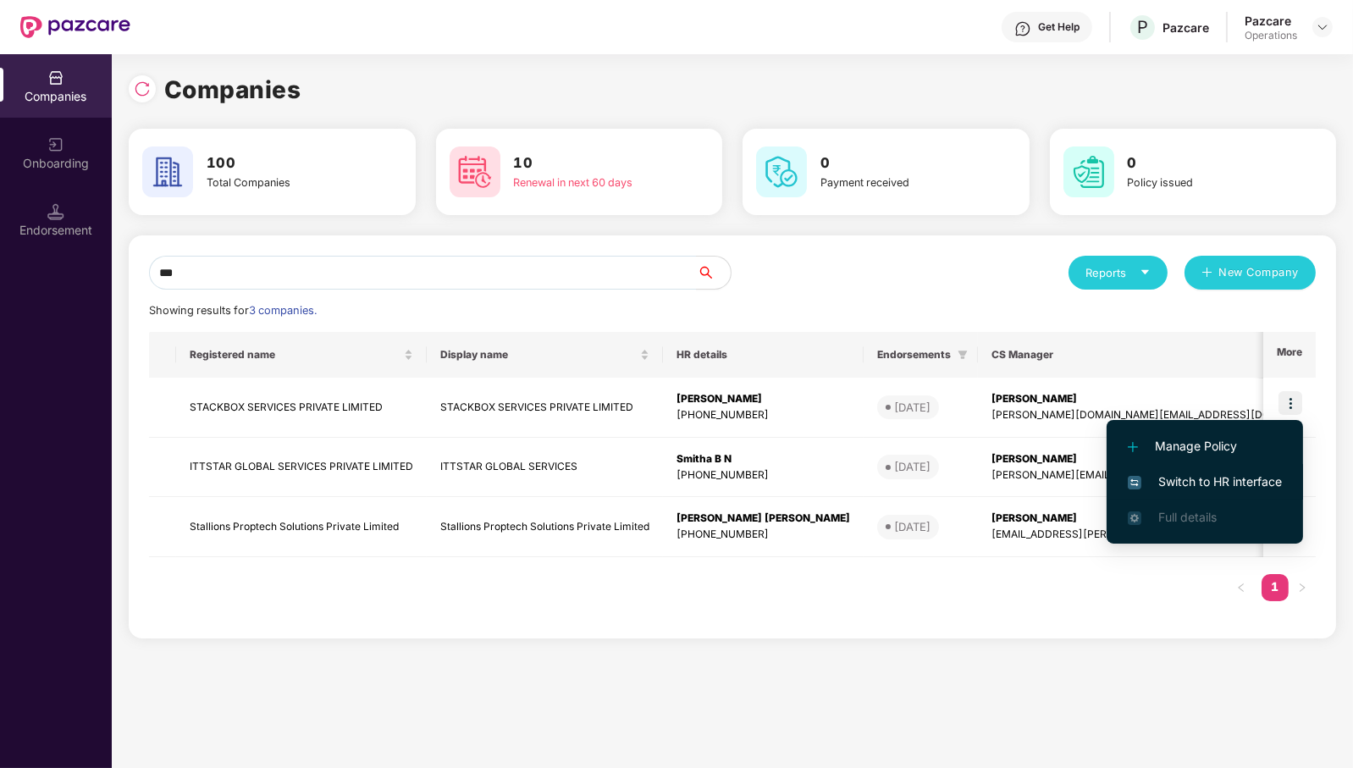
click at [1242, 490] on span "Switch to HR interface" at bounding box center [1205, 481] width 154 height 19
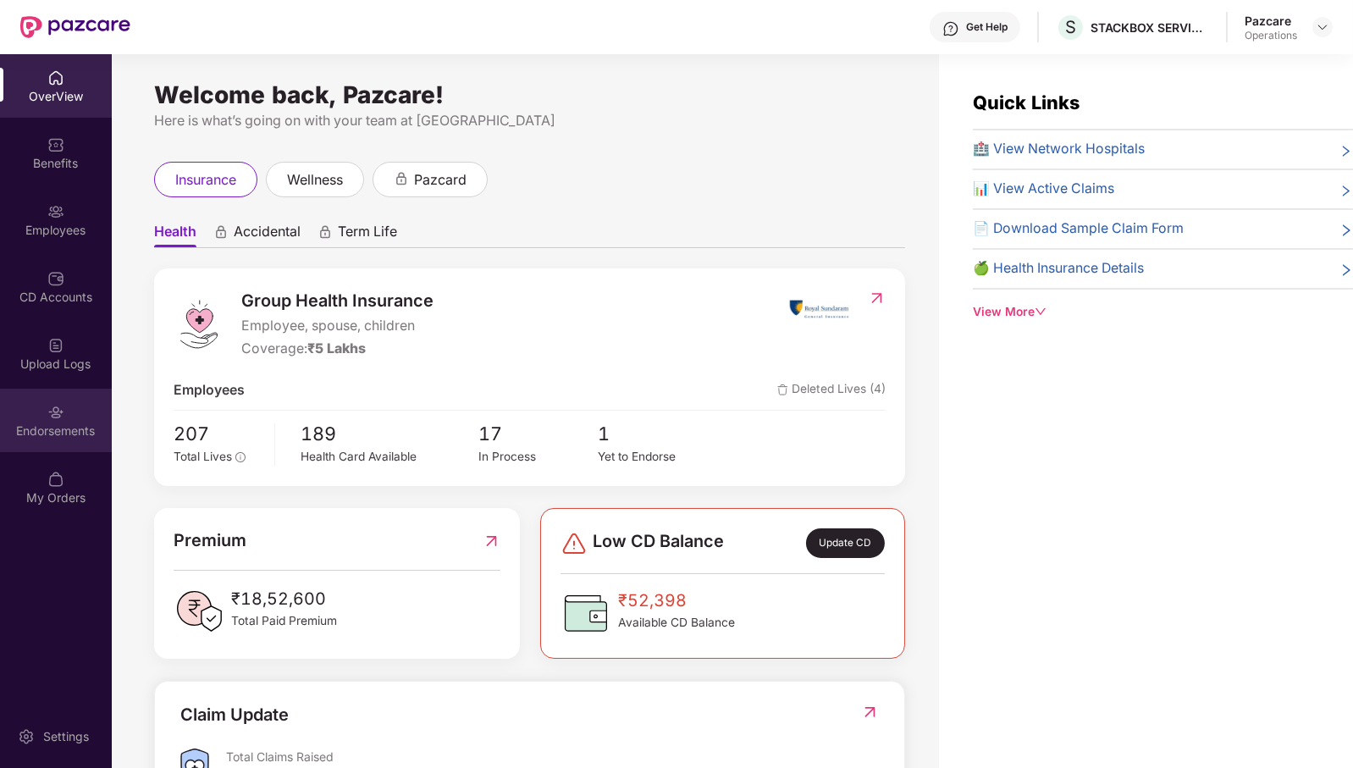
click at [55, 426] on div "Endorsements" at bounding box center [56, 430] width 112 height 17
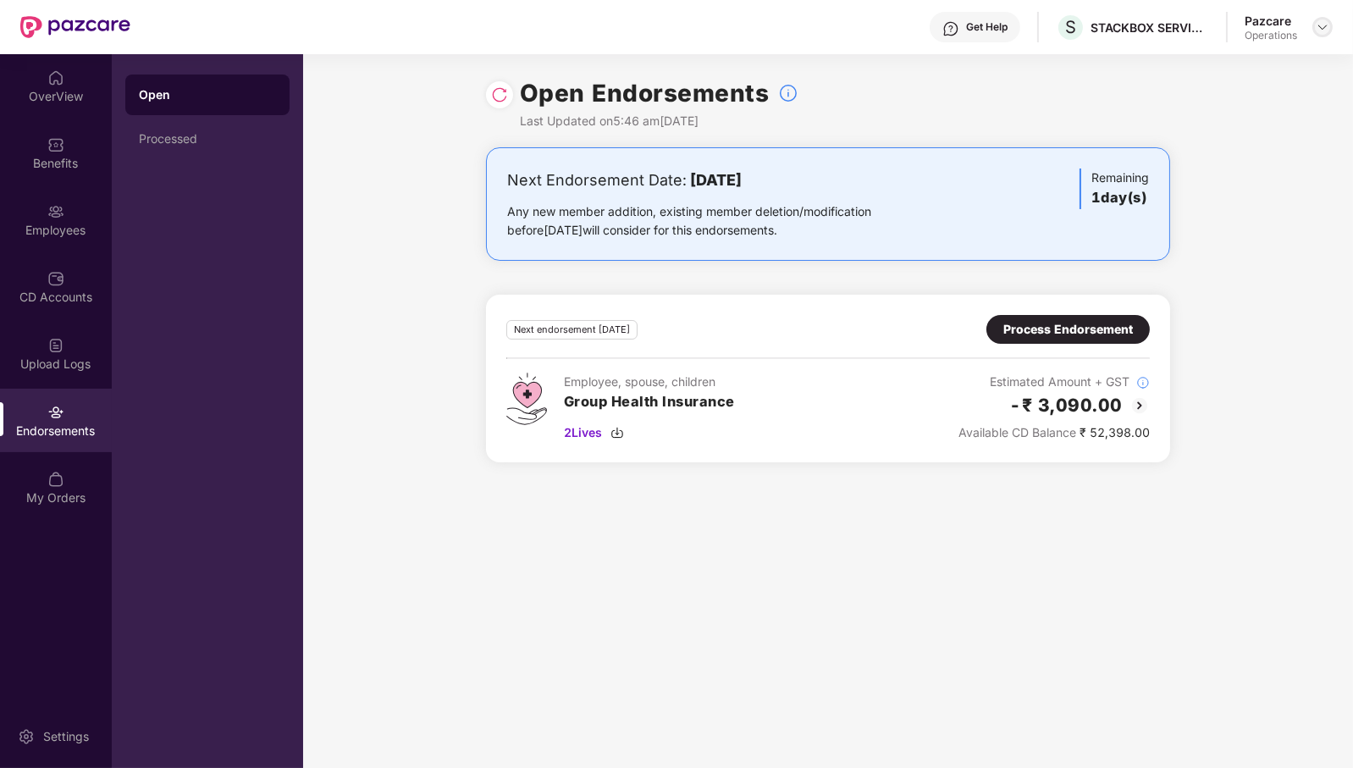
click at [1325, 23] on img at bounding box center [1323, 27] width 14 height 14
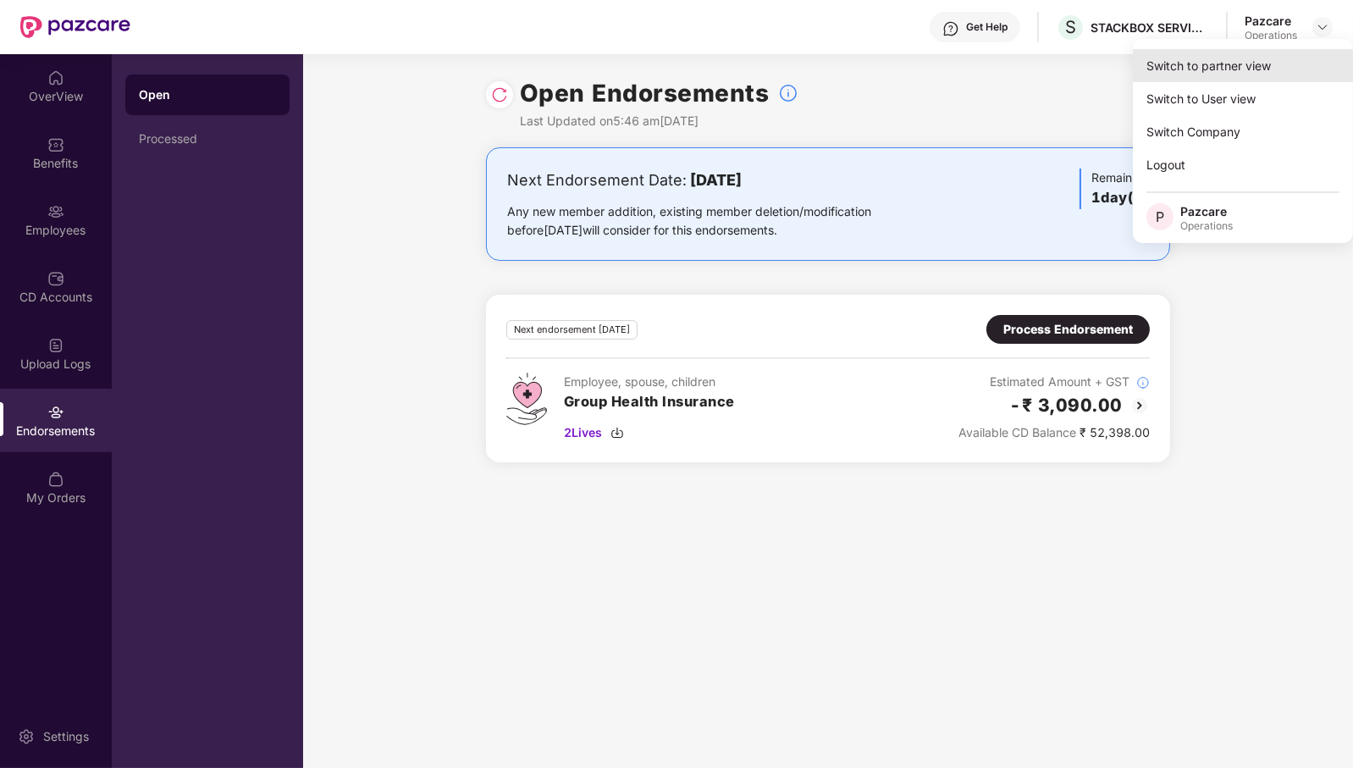
click at [1260, 68] on div "Switch to partner view" at bounding box center [1243, 65] width 220 height 33
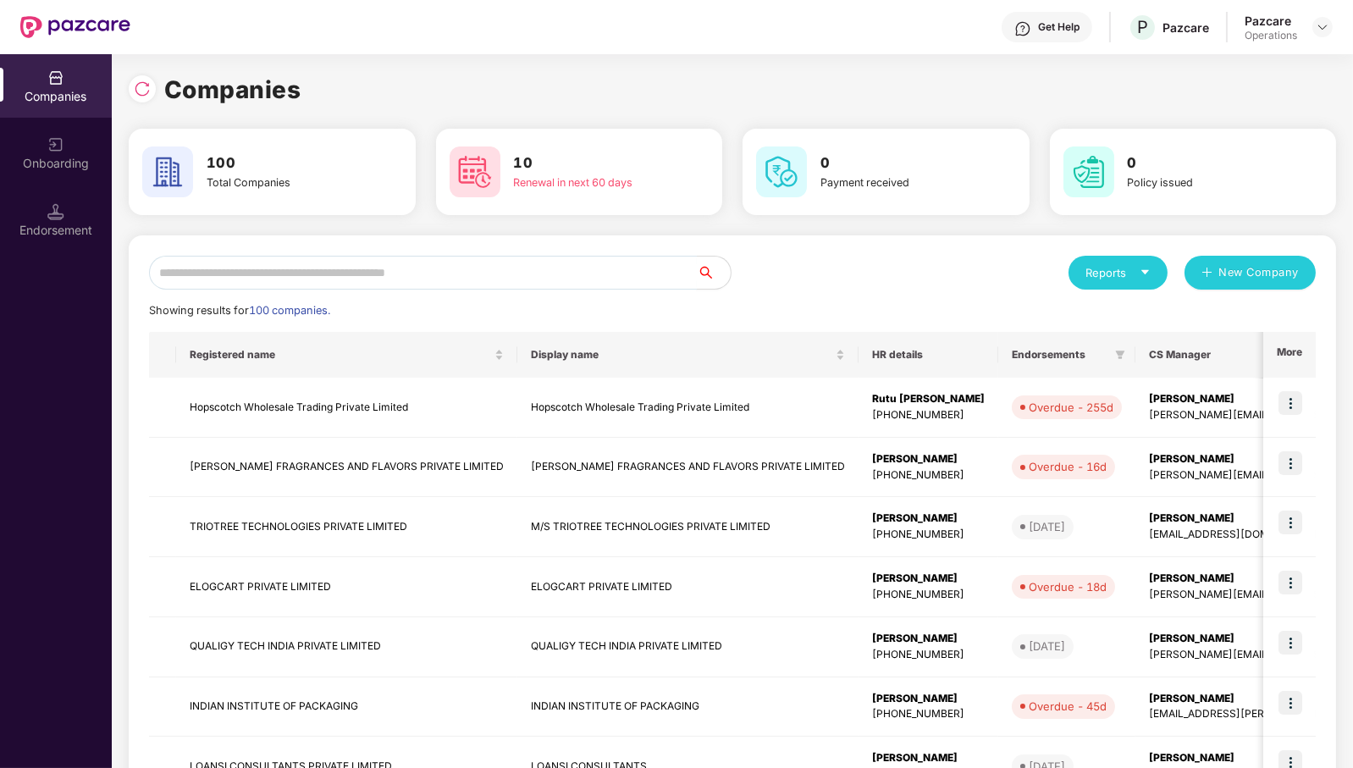
click at [532, 278] on input "text" at bounding box center [423, 273] width 548 height 34
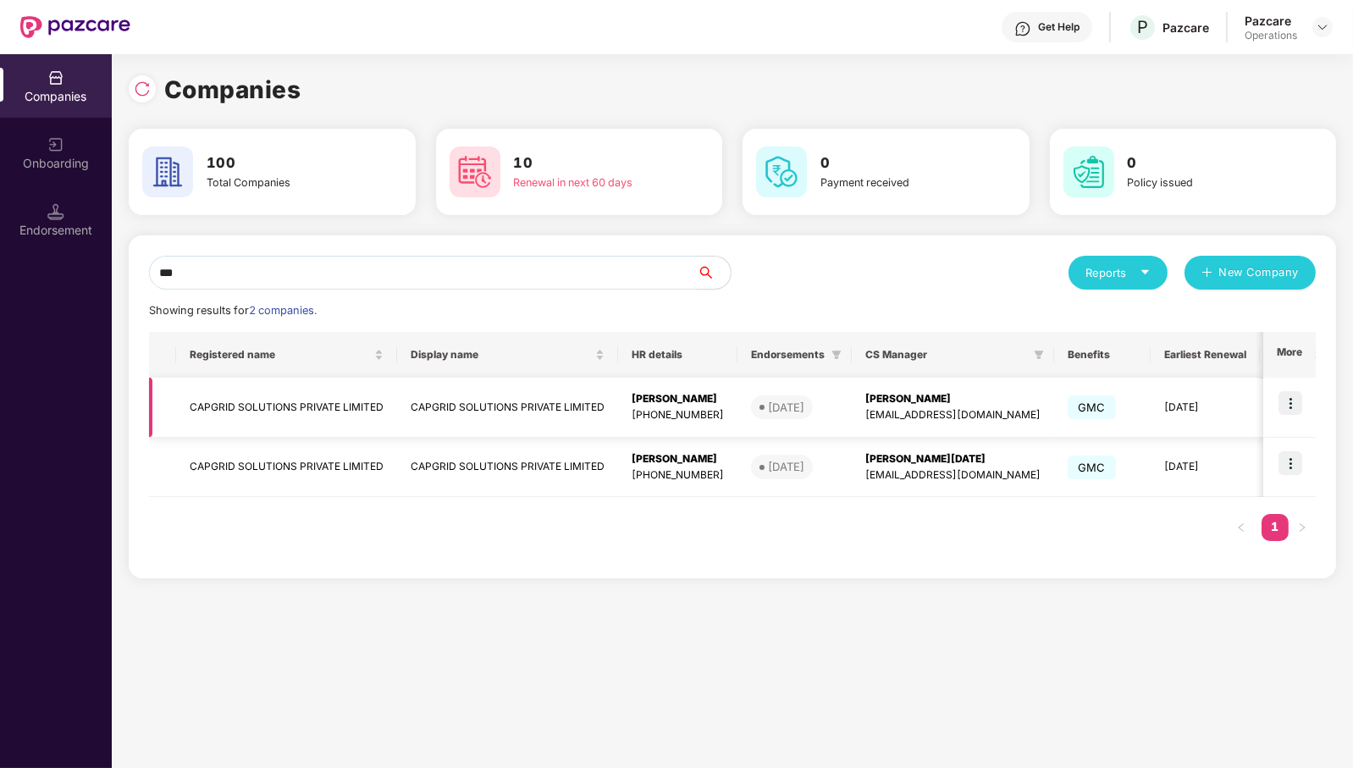
type input "***"
click at [1302, 400] on img at bounding box center [1290, 403] width 24 height 24
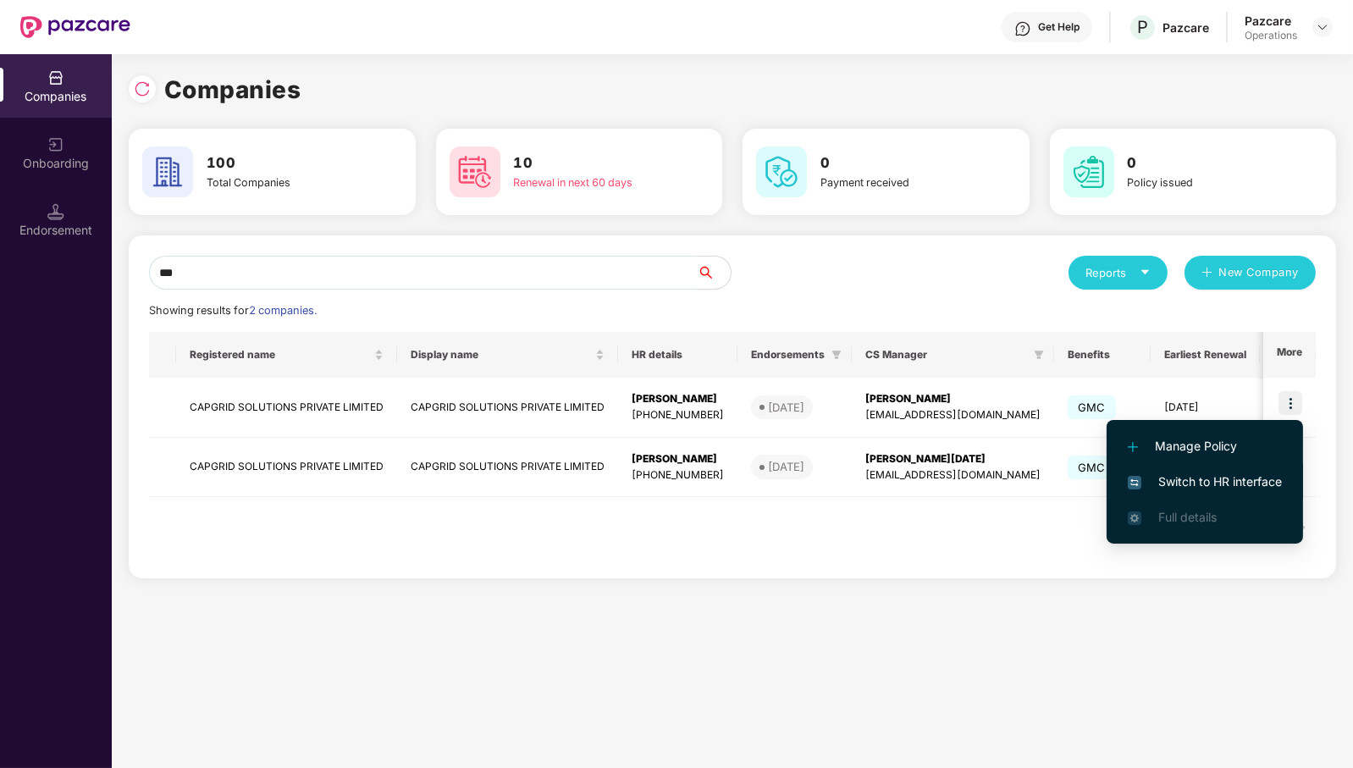
click at [1248, 475] on span "Switch to HR interface" at bounding box center [1205, 481] width 154 height 19
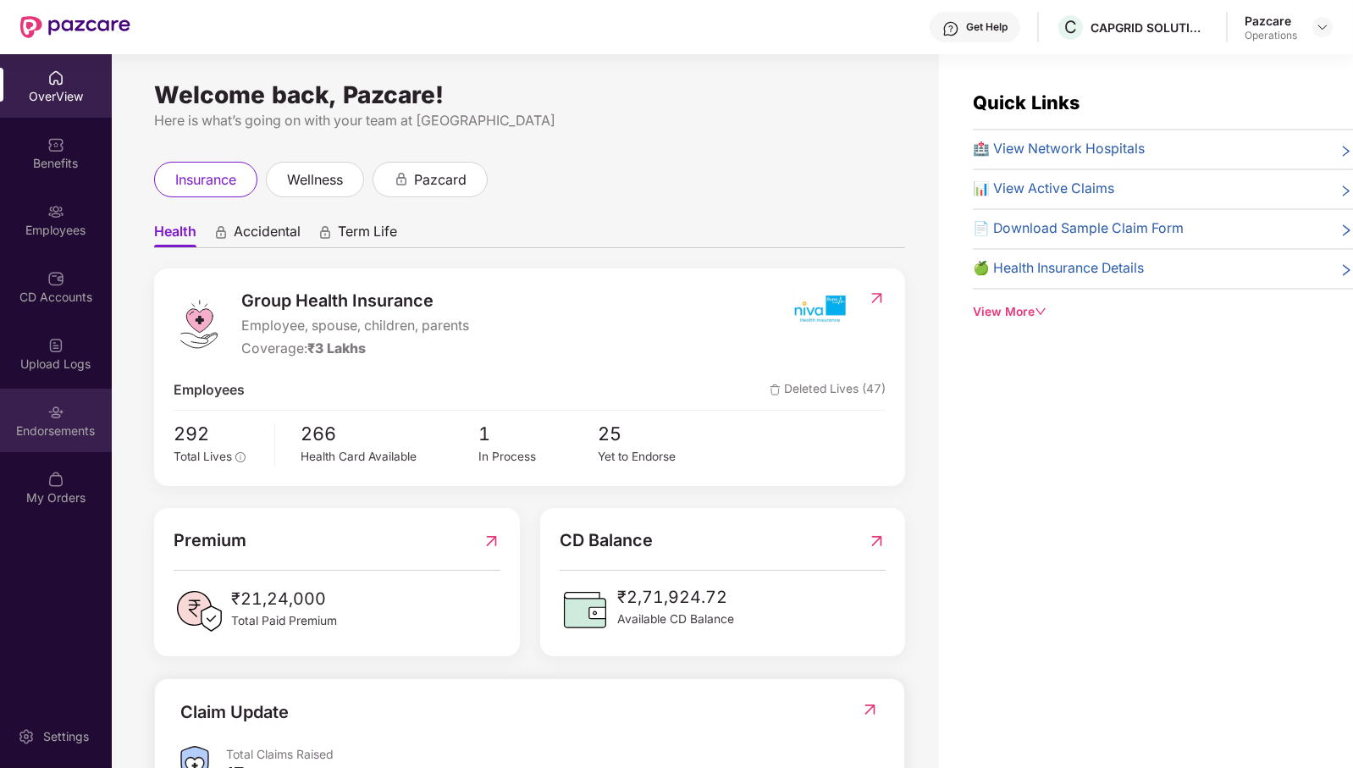
click at [50, 434] on div "Endorsements" at bounding box center [56, 430] width 112 height 17
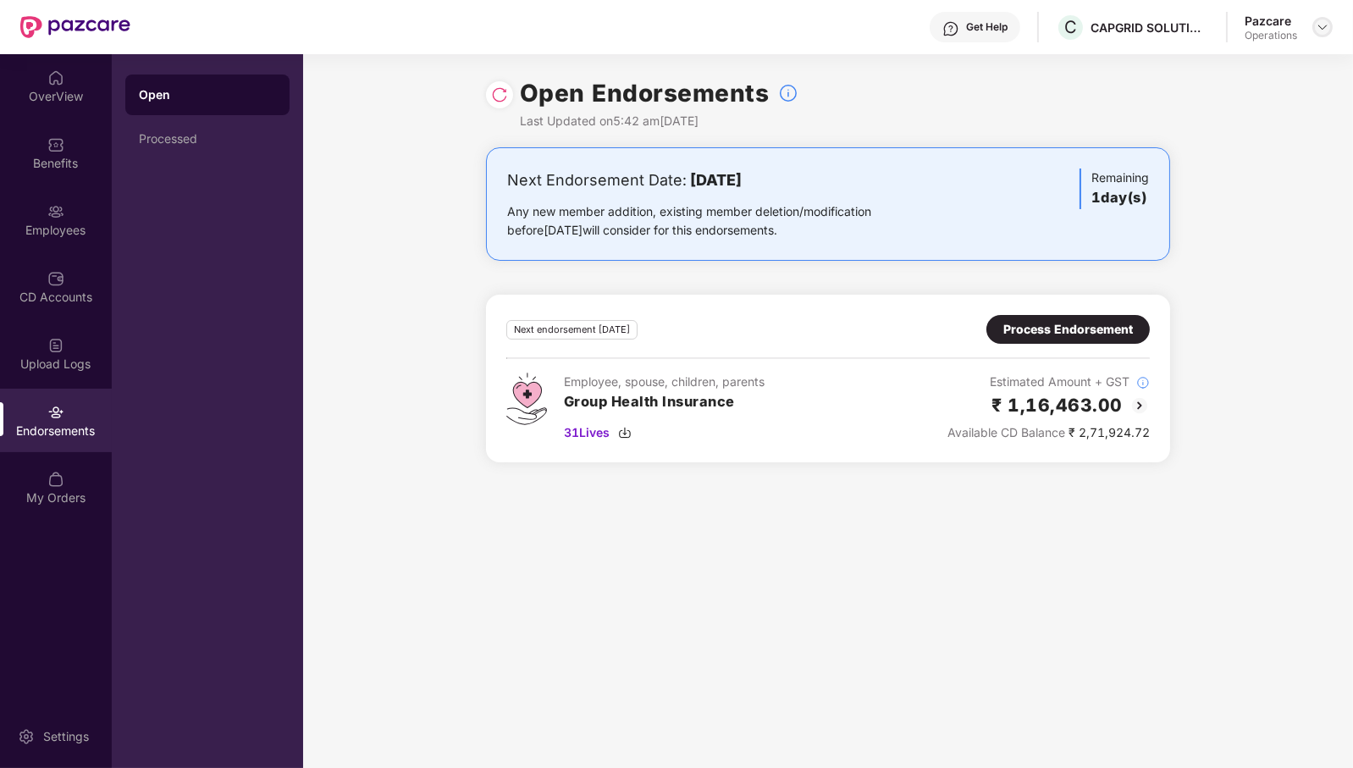
click at [1319, 27] on img at bounding box center [1323, 27] width 14 height 14
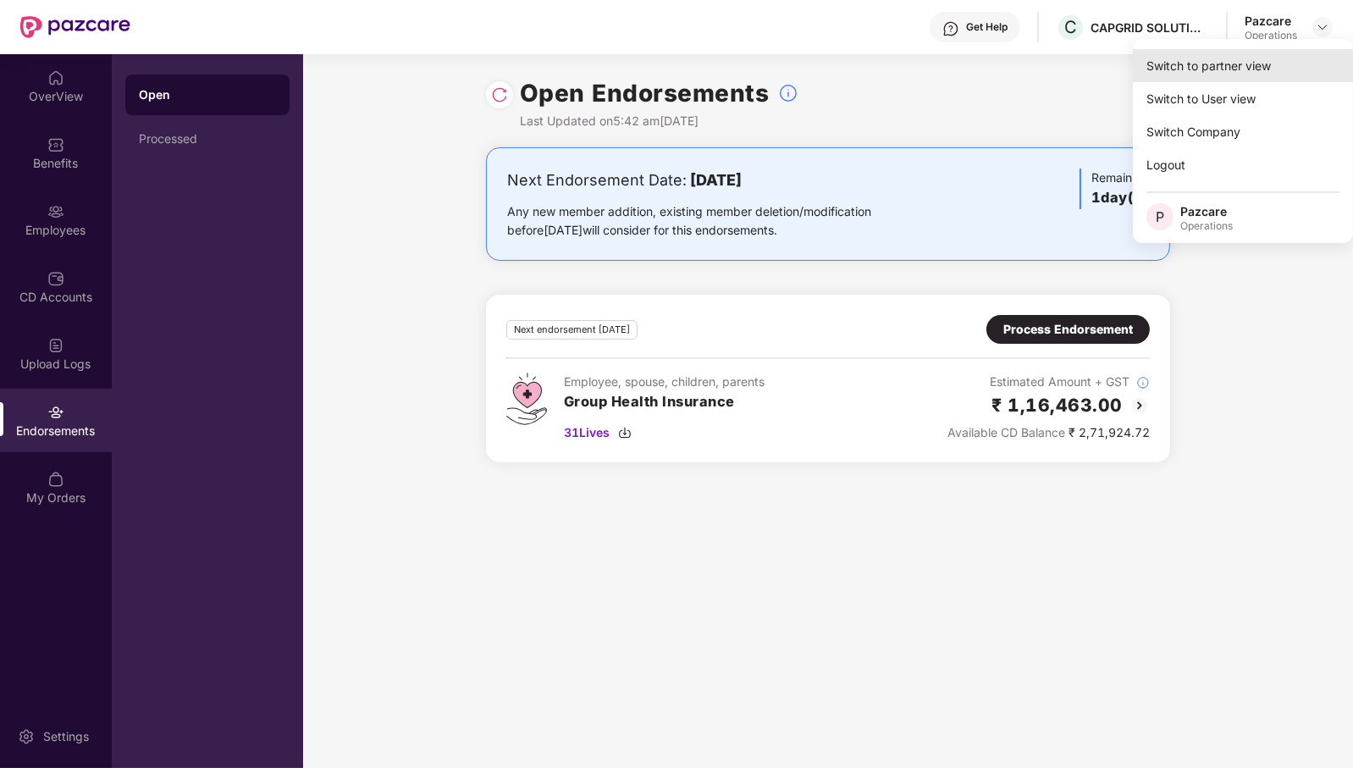
click at [1272, 59] on div "Switch to partner view" at bounding box center [1243, 65] width 220 height 33
